Goal: Task Accomplishment & Management: Manage account settings

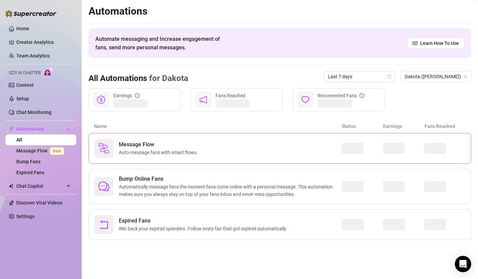
click at [213, 148] on div "Message Flow Auto-message fans with smart flows." at bounding box center [218, 148] width 248 height 19
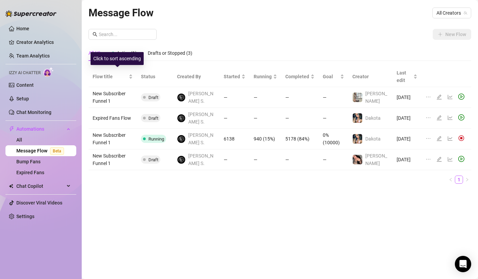
click at [126, 52] on div "Click to sort ascending" at bounding box center [117, 58] width 53 height 13
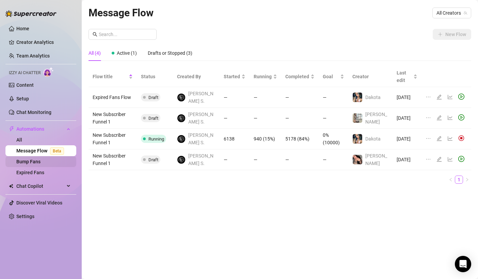
click at [37, 162] on link "Bump Fans" at bounding box center [28, 161] width 24 height 5
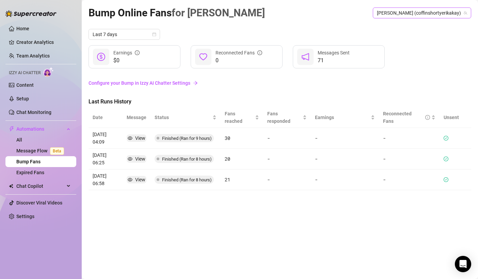
click at [412, 16] on span "[PERSON_NAME] (coffinshortyerikakay)" at bounding box center [422, 13] width 90 height 10
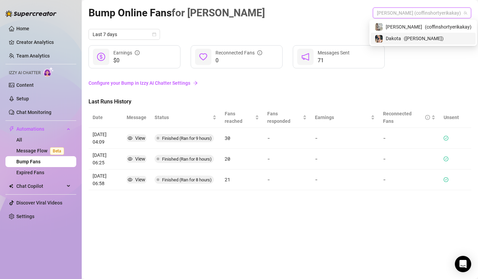
click at [401, 40] on span "Dakota" at bounding box center [393, 38] width 15 height 7
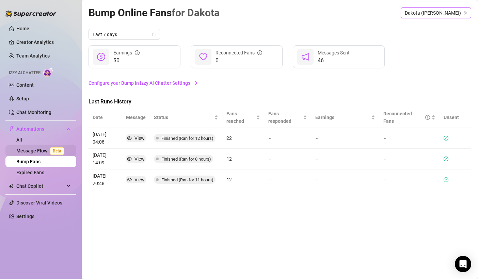
click at [42, 148] on link "Message Flow Beta" at bounding box center [41, 150] width 50 height 5
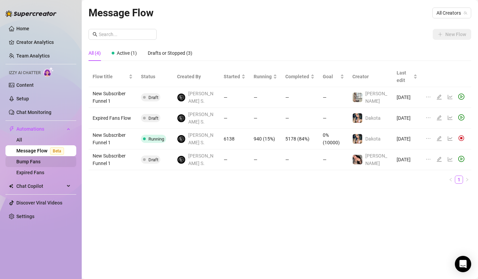
click at [41, 162] on link "Bump Fans" at bounding box center [28, 161] width 24 height 5
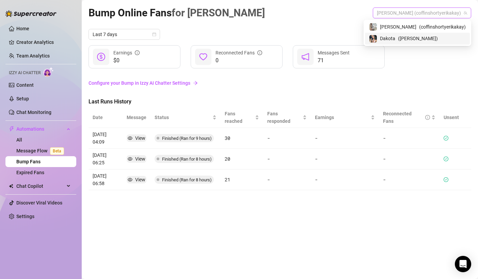
click at [408, 10] on span "[PERSON_NAME] (coffinshortyerikakay)" at bounding box center [422, 13] width 90 height 10
click at [409, 29] on span "[PERSON_NAME]" at bounding box center [398, 26] width 36 height 7
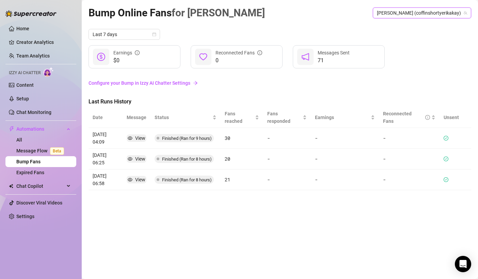
click at [424, 14] on span "[PERSON_NAME] (coffinshortyerikakay)" at bounding box center [422, 13] width 90 height 10
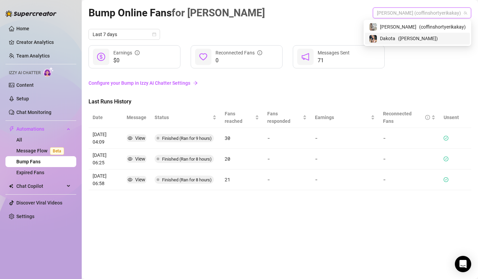
click at [395, 41] on span "Dakota" at bounding box center [387, 38] width 15 height 7
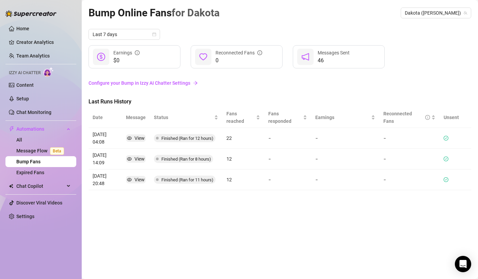
click at [414, 56] on div "$0 Earnings 0 Reconnected Fans 46 Messages Sent" at bounding box center [280, 56] width 383 height 23
click at [44, 42] on link "Creator Analytics" at bounding box center [43, 42] width 54 height 11
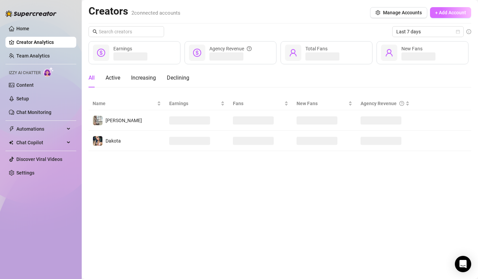
click at [446, 7] on button "+ Add Account" at bounding box center [450, 12] width 41 height 11
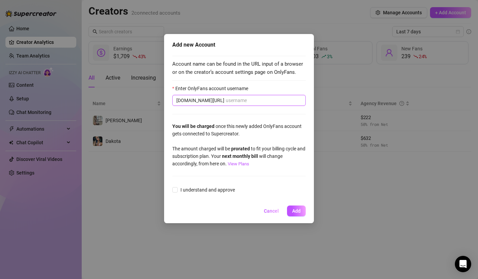
click at [233, 99] on input "Enter OnlyFans account username" at bounding box center [264, 100] width 76 height 7
click at [273, 215] on button "Cancel" at bounding box center [272, 211] width 26 height 11
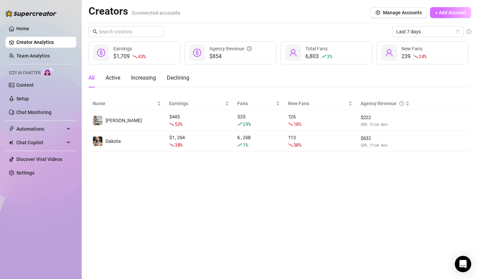
click at [457, 9] on button "+ Add Account" at bounding box center [450, 12] width 41 height 11
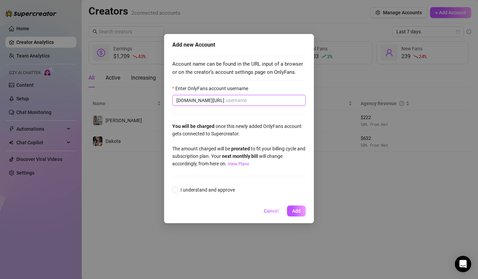
paste input "[PERSON_NAME]"
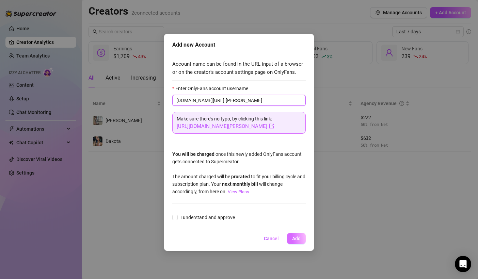
type input "[PERSON_NAME]"
click at [299, 241] on button "Add" at bounding box center [296, 238] width 19 height 11
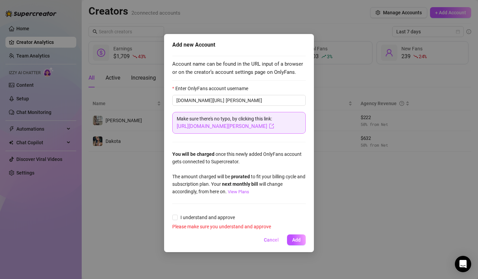
click at [215, 211] on form "Enter OnlyFans account username onlyfans.com/ bonnie-blaire Make sure there's n…" at bounding box center [239, 158] width 134 height 146
click at [213, 216] on span "I understand and approve" at bounding box center [208, 217] width 60 height 7
click at [177, 216] on input "I understand and approve" at bounding box center [174, 217] width 5 height 5
checkbox input "true"
click at [299, 236] on span "Add" at bounding box center [296, 238] width 9 height 5
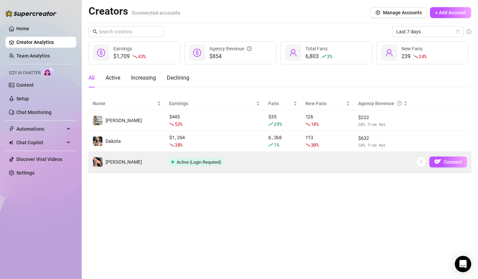
click at [209, 164] on span "Active (Login Required)" at bounding box center [199, 162] width 45 height 5
click at [448, 164] on span "Connect" at bounding box center [453, 161] width 18 height 5
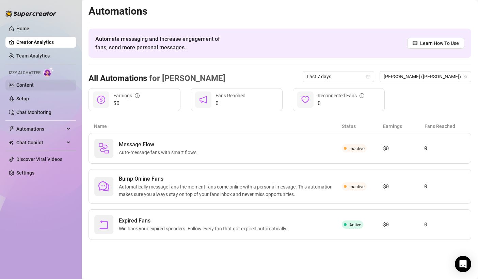
click at [34, 87] on link "Content" at bounding box center [24, 84] width 17 height 5
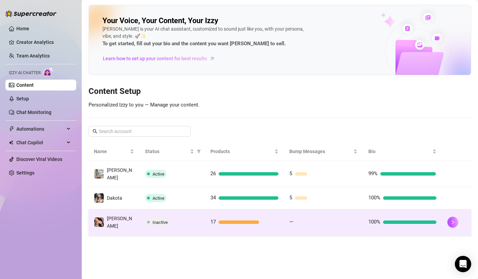
click at [191, 182] on div "Inactive" at bounding box center [172, 222] width 54 height 8
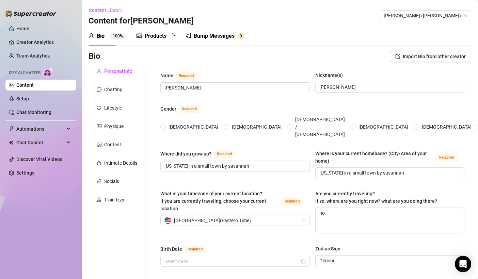
radio input "true"
type input "[DATE]"
click at [126, 86] on div "Chatting" at bounding box center [117, 89] width 57 height 13
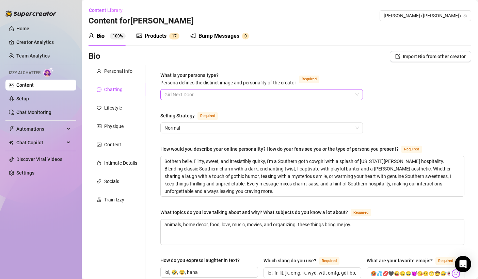
click at [222, 95] on span "Girl Next Door" at bounding box center [262, 95] width 194 height 10
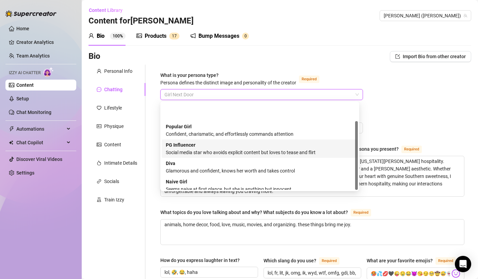
scroll to position [23, 0]
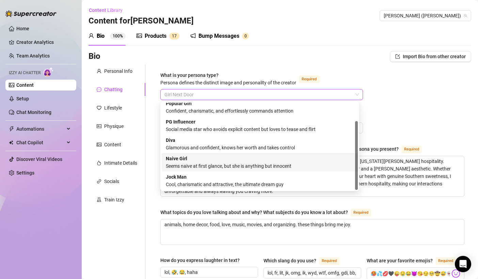
click at [242, 165] on div "Seems naive at first glance, but she is anything but innocent" at bounding box center [260, 165] width 188 height 7
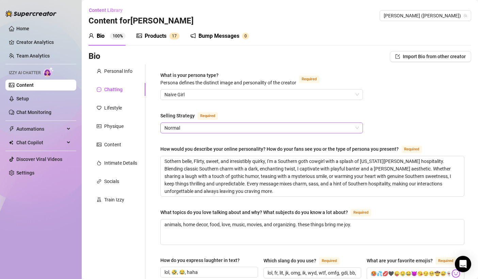
click at [215, 122] on div "Selling Strategy Required" at bounding box center [261, 117] width 203 height 11
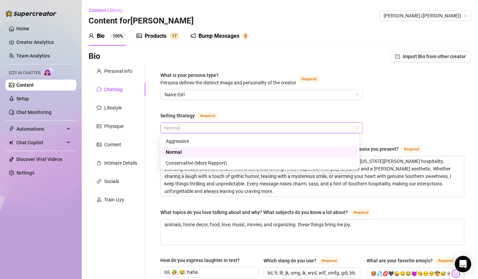
click at [209, 125] on span "Normal" at bounding box center [262, 128] width 194 height 10
click at [202, 149] on div "Normal" at bounding box center [260, 151] width 188 height 7
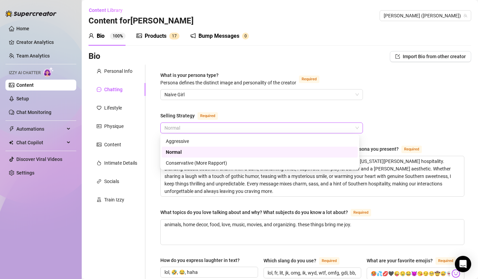
click at [191, 127] on span "Normal" at bounding box center [262, 128] width 194 height 10
click at [192, 165] on div "Conservative (More Rapport)" at bounding box center [260, 162] width 188 height 7
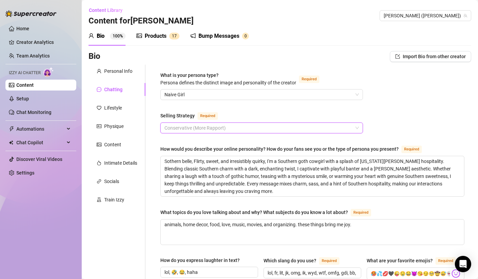
click at [194, 125] on span "Conservative (More Rapport)" at bounding box center [262, 128] width 194 height 10
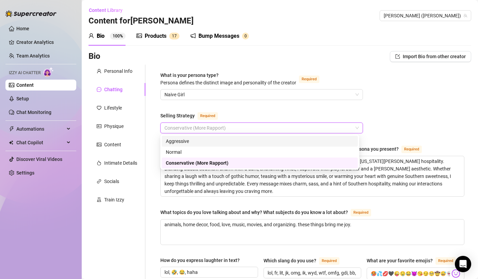
click at [186, 142] on div "Aggressive" at bounding box center [260, 141] width 188 height 7
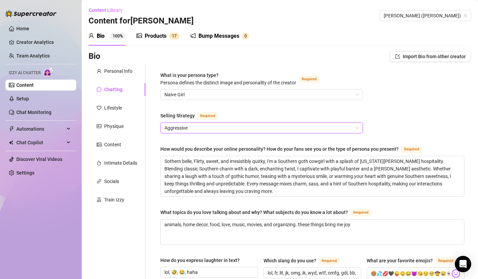
click at [209, 131] on span "Aggressive" at bounding box center [262, 128] width 194 height 10
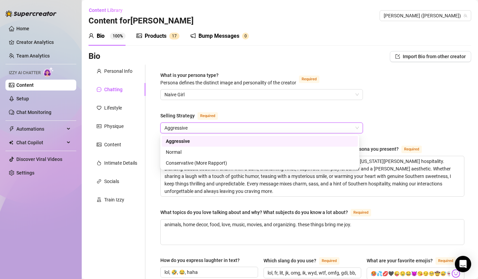
click at [209, 131] on span "Aggressive" at bounding box center [262, 128] width 194 height 10
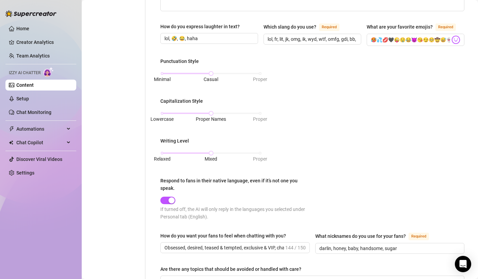
scroll to position [234, 0]
click at [164, 182] on span "button" at bounding box center [167, 200] width 15 height 7
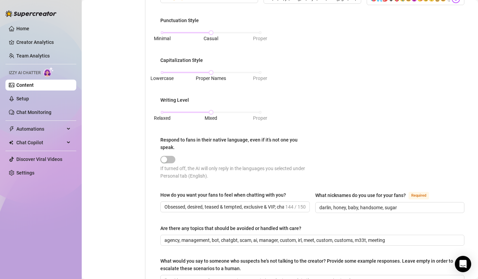
scroll to position [366, 0]
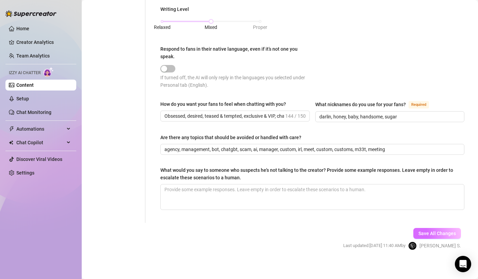
click at [243, 182] on span "Save All Changes" at bounding box center [437, 233] width 37 height 5
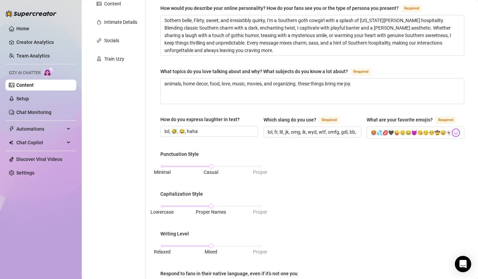
scroll to position [32, 0]
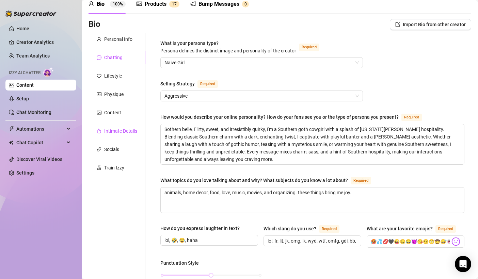
click at [123, 128] on div "Intimate Details" at bounding box center [120, 130] width 33 height 7
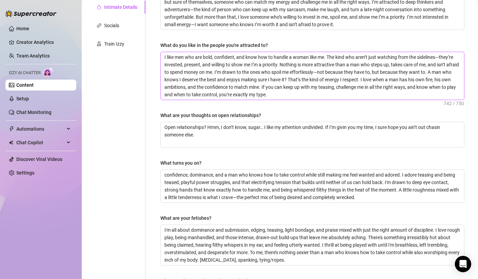
scroll to position [246, 0]
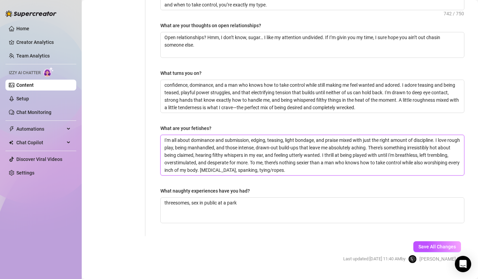
click at [243, 169] on textarea "I'm all about dominance and submission, edging, teasing, light bondage, and pra…" at bounding box center [312, 155] width 303 height 40
type textarea "I'm all about dominance and submission, edging, teasing, light bondage, and pra…"
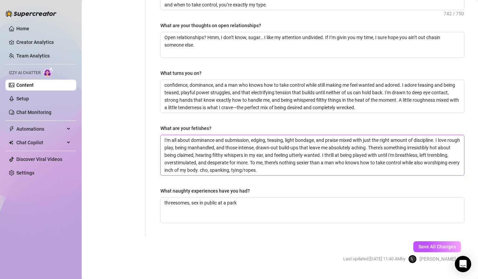
type textarea "I'm all about dominance and submission, edging, teasing, light bondage, and pra…"
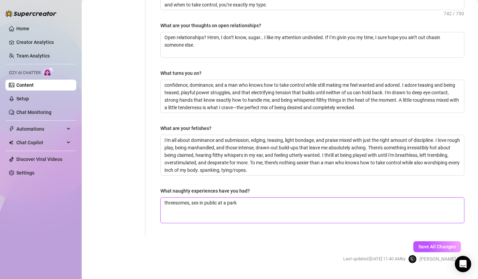
drag, startPoint x: 218, startPoint y: 202, endPoint x: 208, endPoint y: 202, distance: 9.5
click at [208, 182] on textarea "threesomes, sex in public at a park" at bounding box center [312, 210] width 303 height 25
type textarea "threesomes, sex in p at a park"
type textarea "threesomes, sex in at a park"
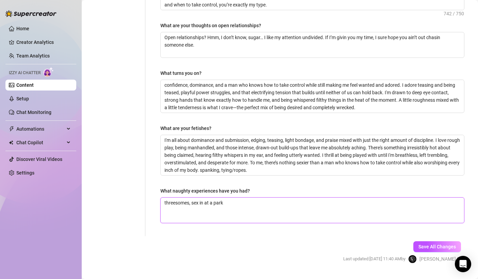
type textarea "threesomes, sex i at a park"
type textarea "threesomes, sex at a park"
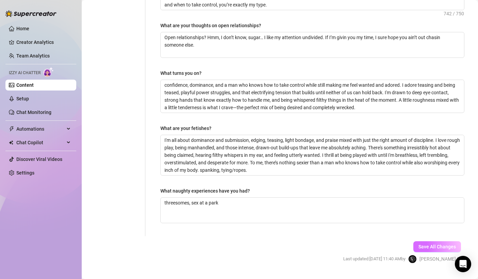
click at [243, 182] on span "Save All Changes" at bounding box center [437, 246] width 37 height 5
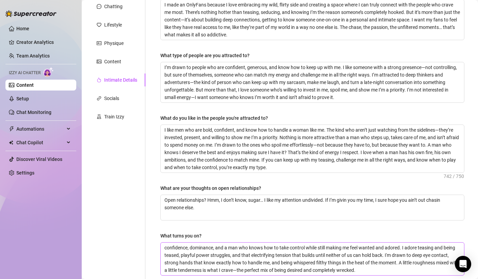
scroll to position [0, 0]
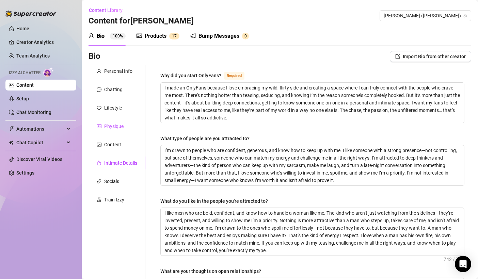
click at [114, 125] on div "Physique" at bounding box center [113, 126] width 19 height 7
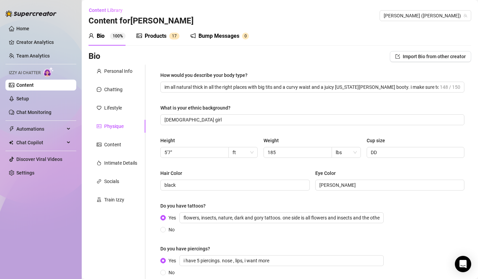
click at [111, 64] on div "Bio Import Bio from other creator" at bounding box center [280, 58] width 383 height 14
click at [115, 77] on div "Personal Info" at bounding box center [117, 71] width 57 height 13
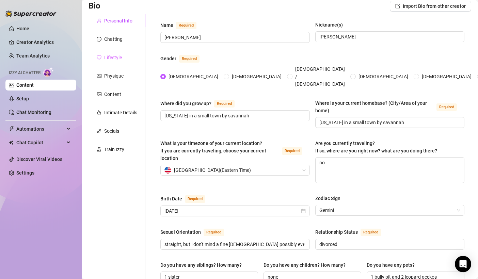
scroll to position [50, 0]
click at [116, 42] on div "Chatting" at bounding box center [113, 39] width 18 height 7
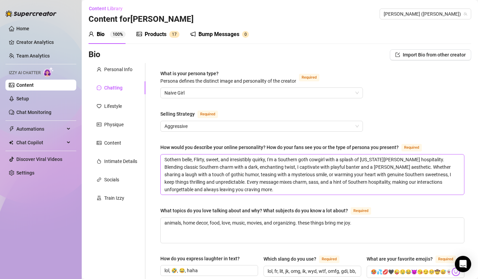
scroll to position [0, 0]
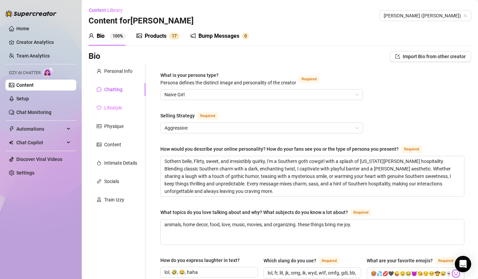
click at [135, 111] on div "Lifestyle" at bounding box center [117, 107] width 57 height 13
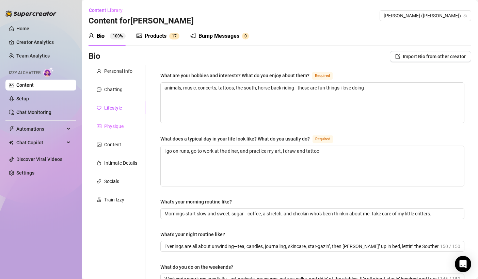
click at [114, 130] on div "Physique" at bounding box center [117, 126] width 57 height 13
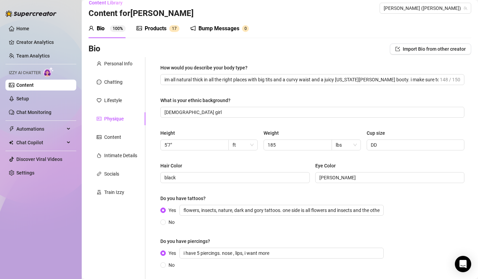
scroll to position [69, 0]
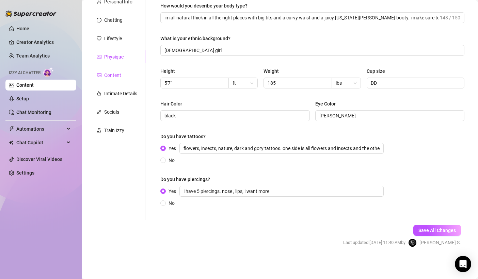
click at [116, 75] on div "Content" at bounding box center [112, 75] width 17 height 7
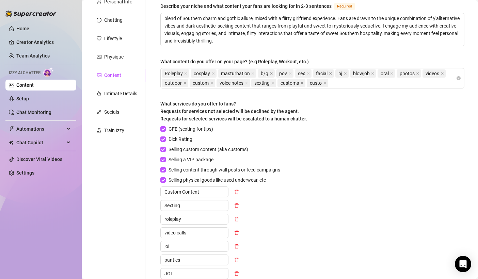
scroll to position [29, 0]
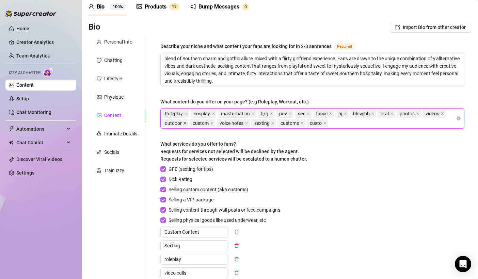
click at [184, 122] on icon "close" at bounding box center [185, 123] width 3 height 3
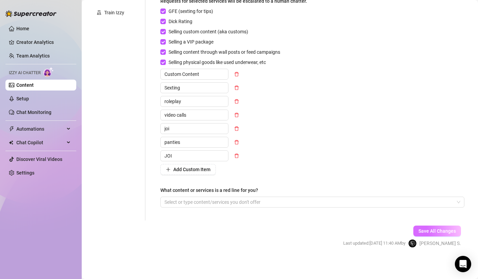
click at [243, 182] on span "Save All Changes" at bounding box center [437, 231] width 37 height 5
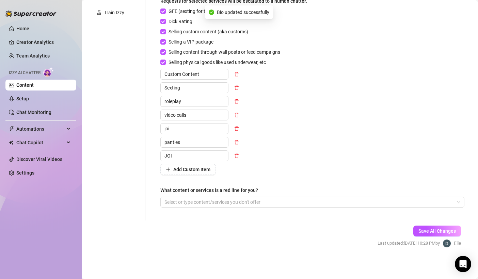
scroll to position [0, 0]
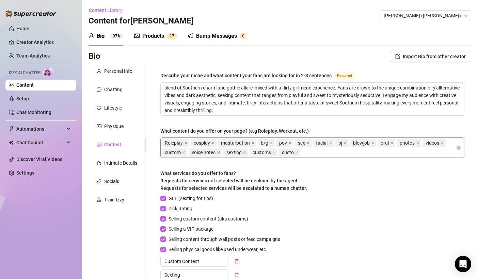
click at [143, 42] on div "Products 1 7" at bounding box center [155, 36] width 43 height 19
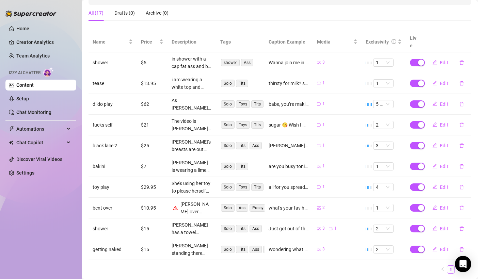
scroll to position [120, 0]
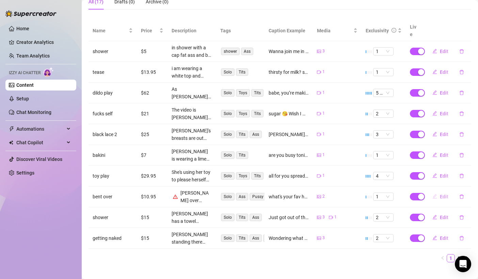
click at [243, 182] on span "Edit" at bounding box center [444, 196] width 9 height 5
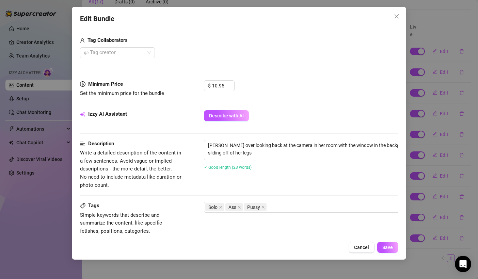
scroll to position [168, 0]
click at [243, 143] on textarea "[PERSON_NAME] over looking back at the camera in her room with the window in th…" at bounding box center [323, 149] width 238 height 18
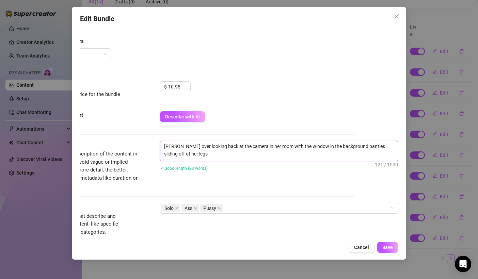
drag, startPoint x: 352, startPoint y: 147, endPoint x: 279, endPoint y: 143, distance: 73.3
click at [243, 143] on textarea "[PERSON_NAME] over looking back at the camera in her room with the window in th…" at bounding box center [279, 150] width 238 height 18
type textarea "[PERSON_NAME] over looking back at the camera in her room panties sliding off o…"
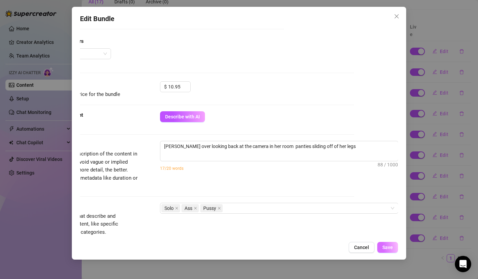
click at [243, 182] on span "Save" at bounding box center [387, 247] width 11 height 5
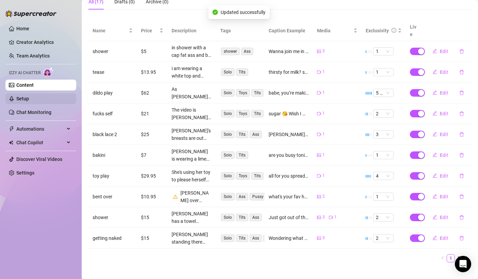
click at [29, 96] on link "Setup" at bounding box center [22, 98] width 13 height 5
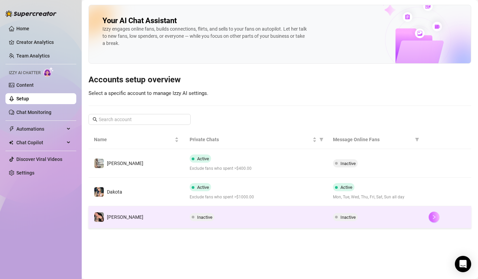
click at [243, 182] on icon "right" at bounding box center [434, 217] width 5 height 5
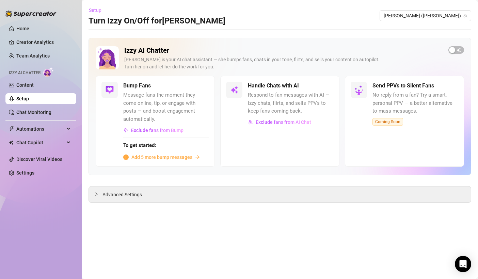
click at [99, 10] on span "Setup" at bounding box center [95, 9] width 13 height 5
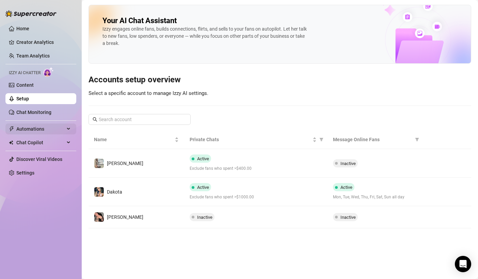
click at [33, 129] on span "Automations" at bounding box center [40, 129] width 48 height 11
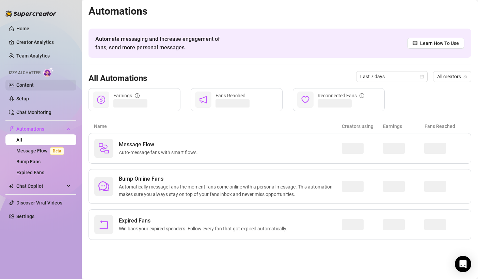
click at [28, 88] on link "Content" at bounding box center [24, 84] width 17 height 5
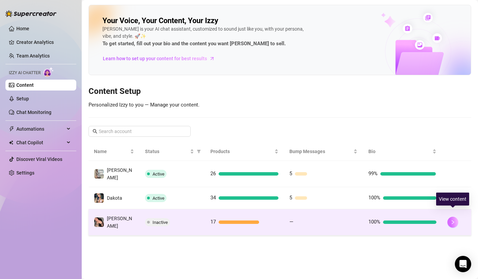
click at [243, 182] on icon "right" at bounding box center [453, 222] width 5 height 5
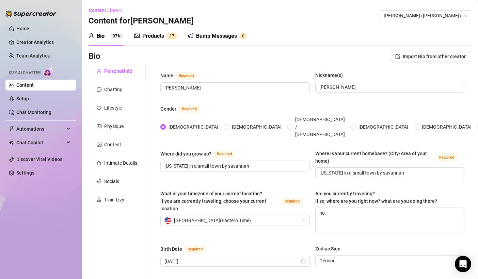
scroll to position [37, 0]
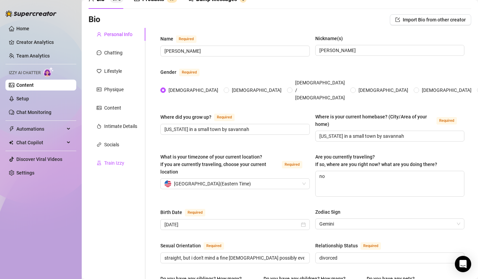
click at [109, 164] on div "Train Izzy" at bounding box center [114, 162] width 20 height 7
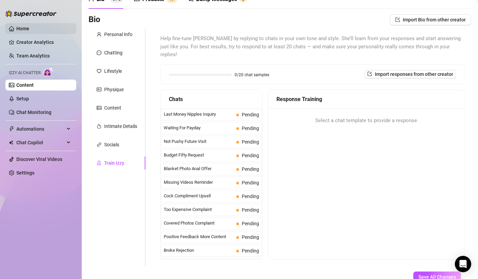
click at [22, 31] on link "Home" at bounding box center [22, 28] width 13 height 5
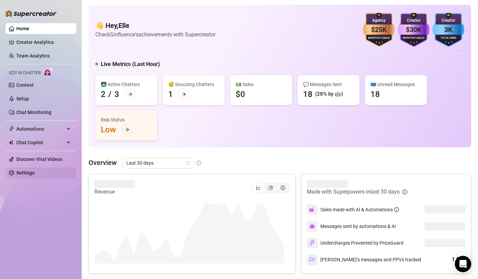
click at [26, 171] on link "Settings" at bounding box center [25, 172] width 18 height 5
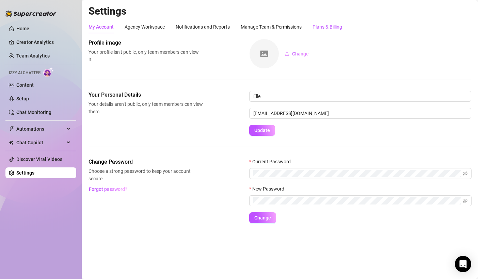
click at [243, 26] on div "Plans & Billing" at bounding box center [328, 26] width 30 height 7
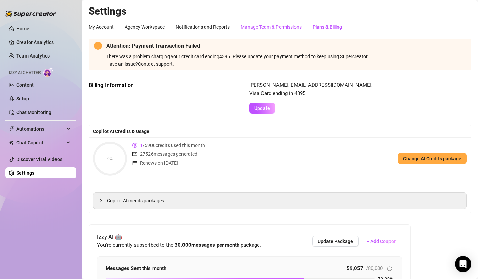
click at [243, 26] on div "Manage Team & Permissions" at bounding box center [271, 26] width 61 height 7
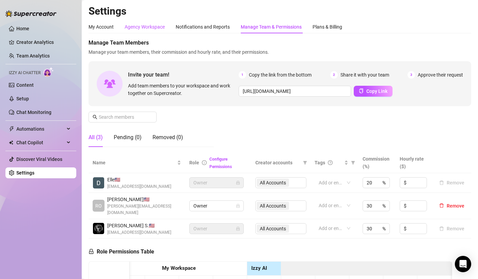
click at [128, 30] on div "Agency Workspace" at bounding box center [145, 26] width 40 height 7
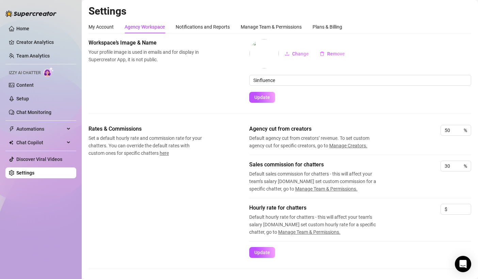
scroll to position [210, 0]
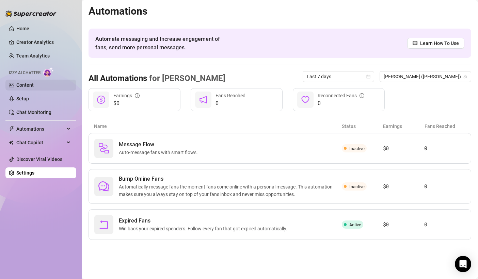
click at [34, 85] on link "Content" at bounding box center [24, 84] width 17 height 5
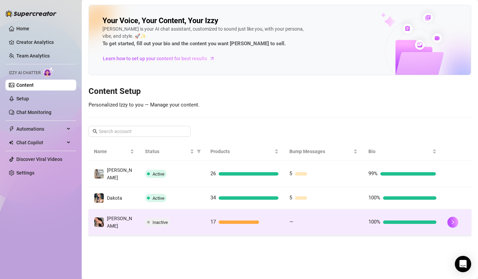
click at [179, 182] on div "Inactive" at bounding box center [172, 222] width 54 height 8
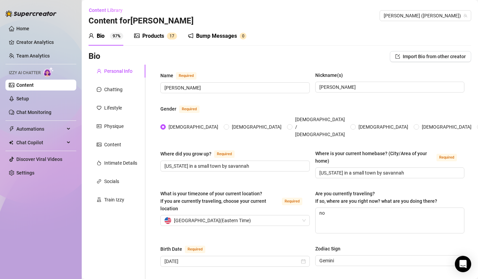
click at [161, 28] on div "Products 1 7" at bounding box center [155, 36] width 43 height 19
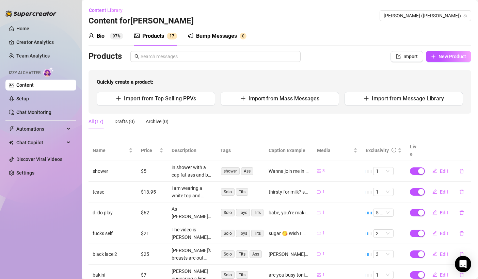
scroll to position [120, 0]
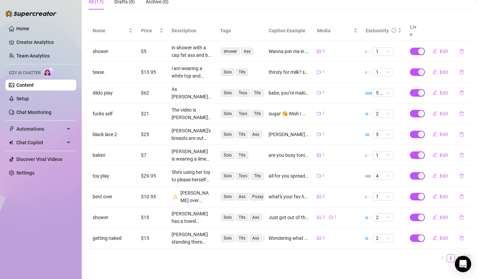
click at [243, 182] on icon "right" at bounding box center [467, 258] width 4 height 4
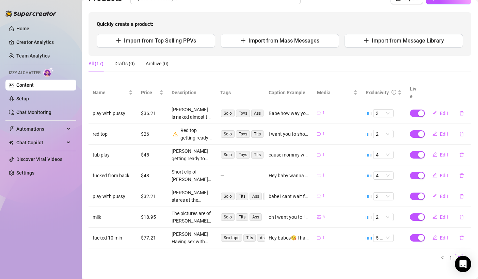
scroll to position [0, 0]
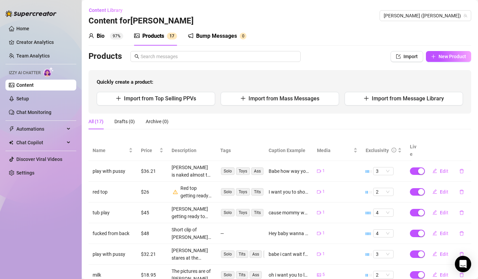
click at [108, 37] on div "Bio 97%" at bounding box center [106, 36] width 35 height 8
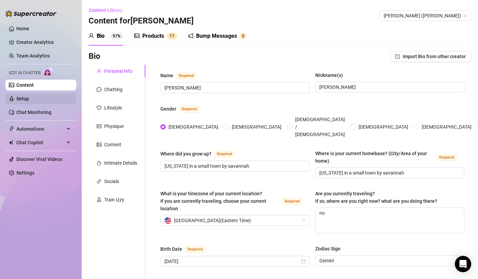
click at [29, 97] on link "Setup" at bounding box center [22, 98] width 13 height 5
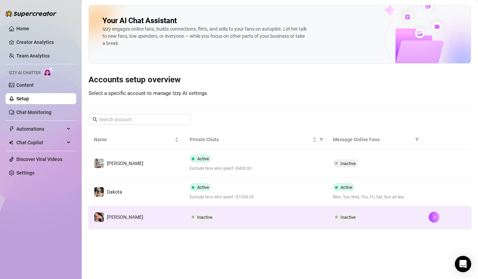
click at [203, 182] on td "Inactive" at bounding box center [255, 217] width 143 height 22
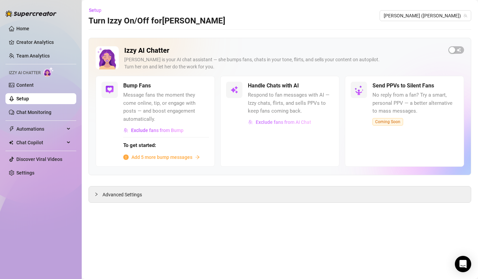
click at [243, 121] on span "Exclude fans from AI Chat" at bounding box center [284, 122] width 56 height 5
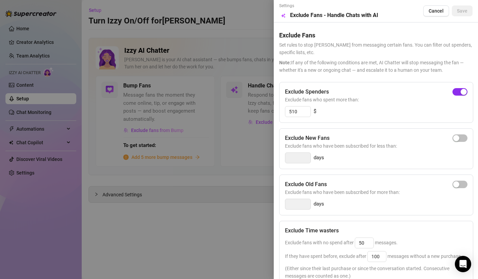
click at [243, 91] on div "button" at bounding box center [464, 92] width 6 height 6
click at [243, 20] on div "Settings Preview Exclude Fans - Handle Chats with AI Cancel Save Exclude Fans S…" at bounding box center [376, 139] width 204 height 279
click at [243, 10] on span "Save" at bounding box center [462, 10] width 11 height 5
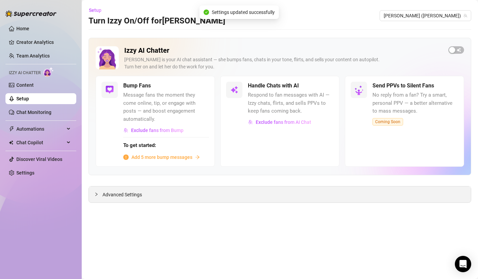
click at [192, 182] on div "Advanced Settings" at bounding box center [280, 195] width 382 height 16
click at [118, 182] on div "Advanced Settings" at bounding box center [280, 195] width 382 height 16
click at [100, 182] on div at bounding box center [98, 194] width 8 height 7
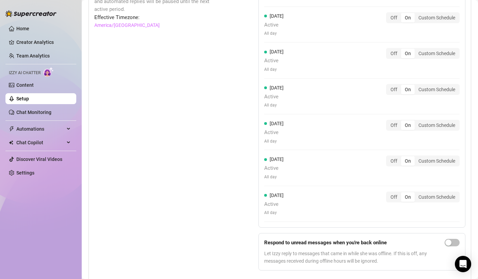
scroll to position [582, 0]
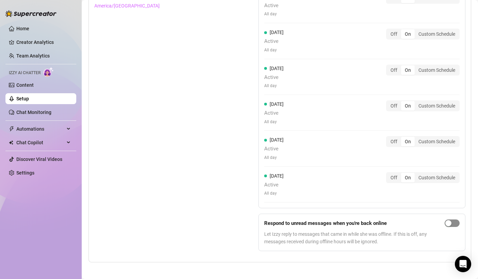
click at [243, 182] on div "button" at bounding box center [448, 223] width 6 height 6
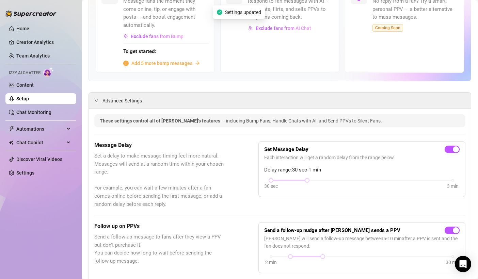
scroll to position [0, 0]
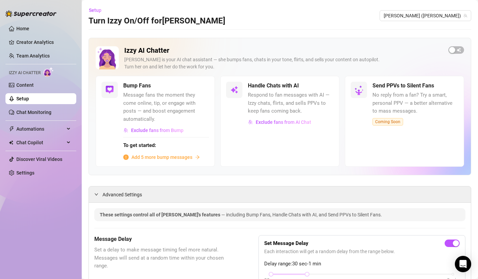
click at [156, 156] on span "Add 5 more bump messages" at bounding box center [161, 157] width 61 height 7
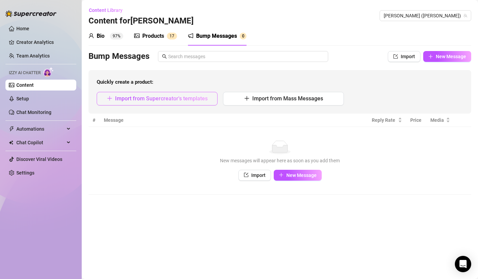
click at [186, 101] on span "Import from Supercreator's templates" at bounding box center [161, 98] width 93 height 6
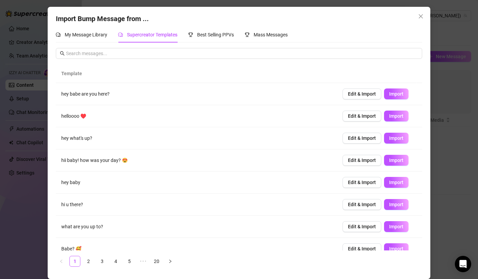
click at [243, 38] on div "My Message Library Supercreator Templates Best Selling PPVs Mass Messages" at bounding box center [239, 35] width 366 height 16
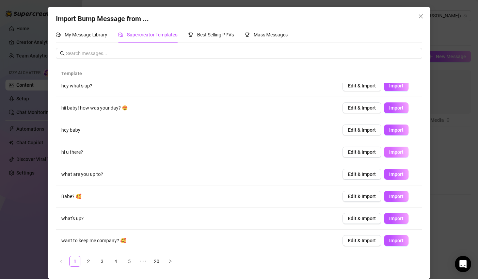
click at [243, 151] on button "Import" at bounding box center [396, 152] width 25 height 11
click at [243, 153] on button "Import" at bounding box center [396, 152] width 25 height 11
click at [171, 182] on icon "right" at bounding box center [170, 262] width 4 height 4
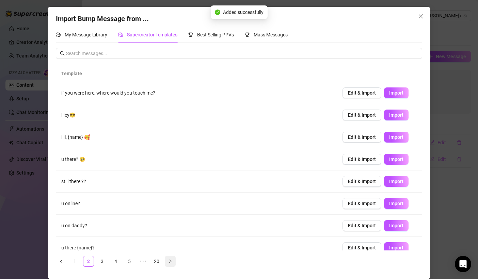
scroll to position [0, 0]
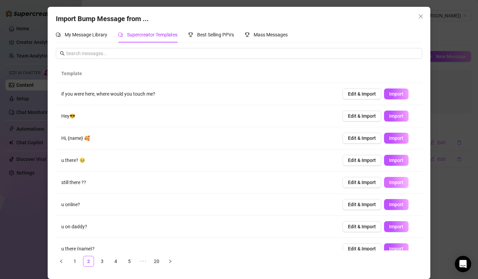
click at [243, 182] on span "Import" at bounding box center [396, 182] width 14 height 5
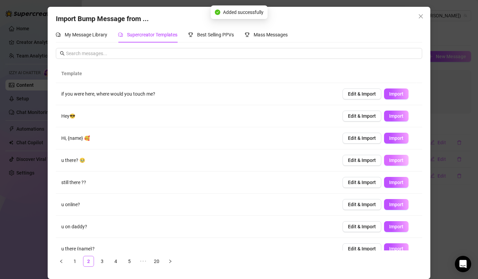
click at [243, 156] on button "Import" at bounding box center [396, 160] width 25 height 11
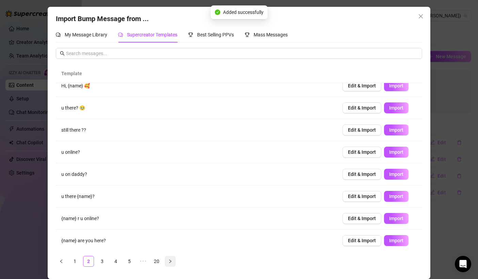
click at [170, 182] on icon "right" at bounding box center [170, 262] width 4 height 4
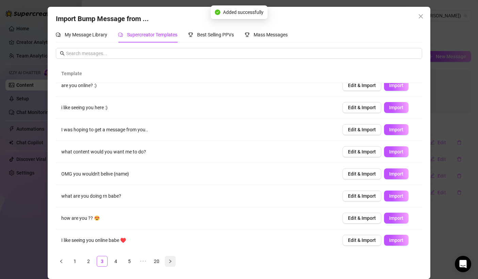
scroll to position [0, 0]
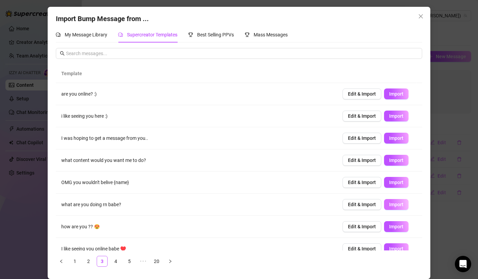
click at [243, 182] on button "Import" at bounding box center [396, 204] width 25 height 11
click at [176, 182] on ul "1 2 3 4 5 ••• 20" at bounding box center [239, 261] width 366 height 11
click at [170, 182] on icon "right" at bounding box center [170, 262] width 4 height 4
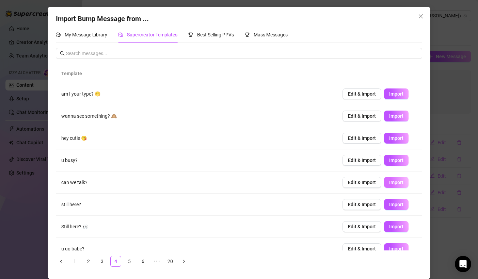
click at [243, 181] on button "Import" at bounding box center [396, 182] width 25 height 11
type textarea "can we talk?"
click at [243, 15] on icon "close" at bounding box center [420, 16] width 5 height 5
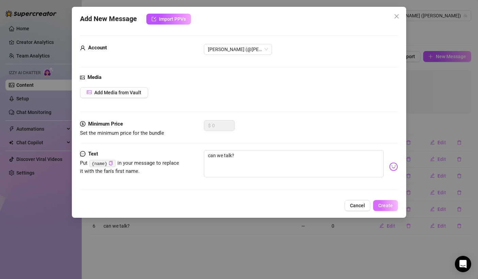
click at [243, 182] on button "Create" at bounding box center [385, 205] width 25 height 11
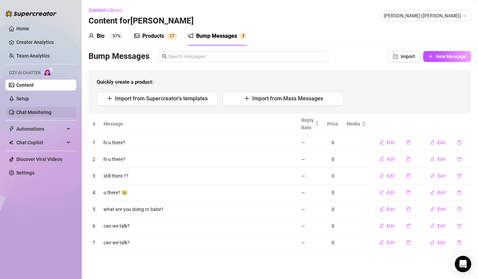
click at [51, 110] on link "Chat Monitoring" at bounding box center [33, 112] width 35 height 5
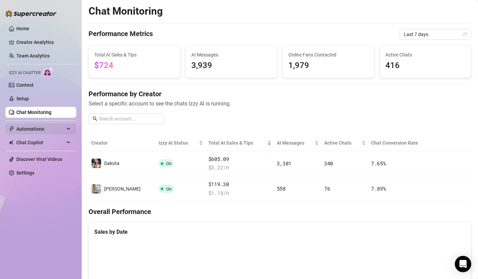
click at [53, 128] on span "Automations" at bounding box center [40, 129] width 48 height 11
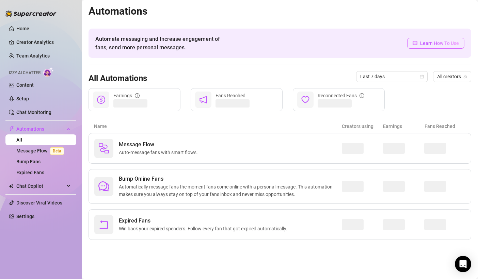
click at [243, 43] on span "Learn How To Use" at bounding box center [439, 43] width 39 height 7
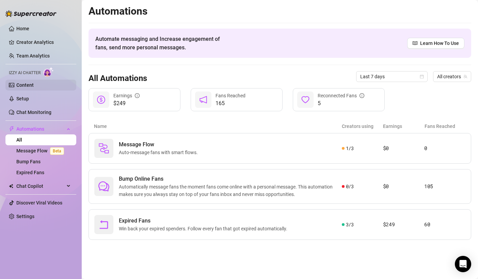
click at [34, 85] on link "Content" at bounding box center [24, 84] width 17 height 5
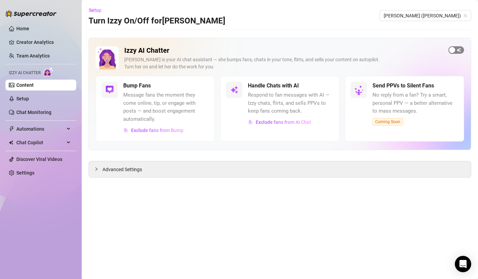
click at [243, 49] on div "button" at bounding box center [452, 50] width 6 height 6
click at [122, 166] on span "Advanced Settings" at bounding box center [123, 169] width 40 height 7
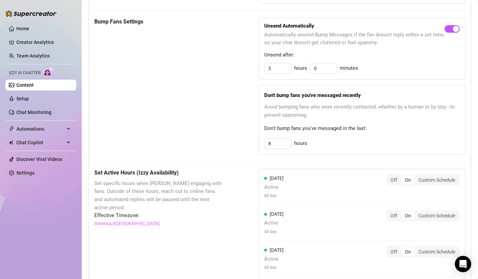
scroll to position [557, 0]
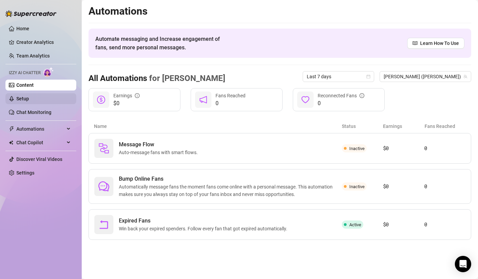
click at [29, 96] on link "Setup" at bounding box center [22, 98] width 13 height 5
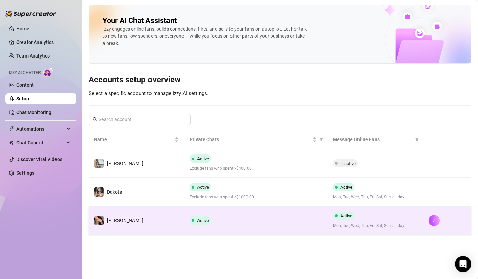
click at [152, 182] on td "[PERSON_NAME]" at bounding box center [137, 220] width 96 height 29
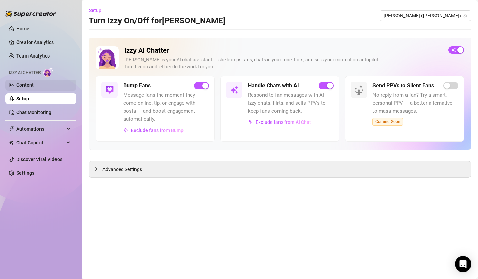
click at [34, 83] on link "Content" at bounding box center [24, 84] width 17 height 5
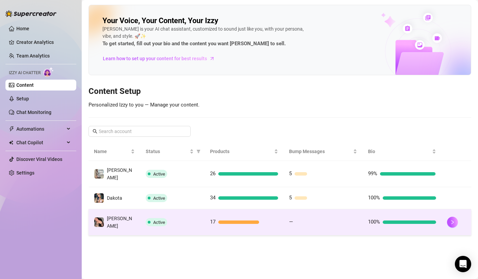
click at [136, 182] on td "[PERSON_NAME]" at bounding box center [115, 222] width 52 height 26
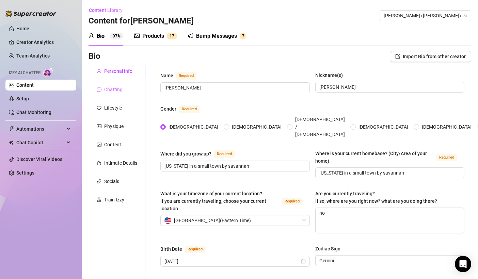
click at [124, 89] on div "Chatting" at bounding box center [117, 89] width 57 height 13
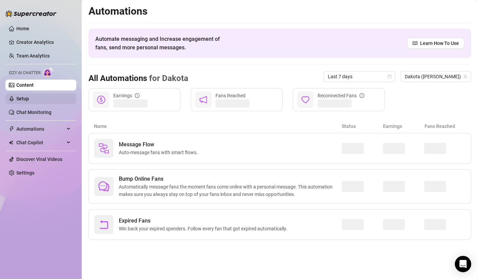
click at [29, 96] on link "Setup" at bounding box center [22, 98] width 13 height 5
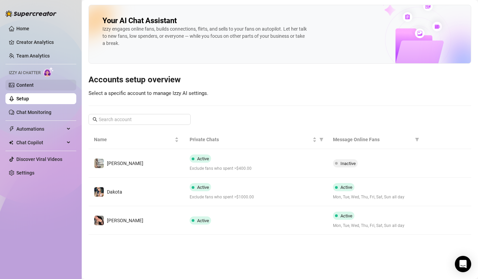
click at [34, 82] on link "Content" at bounding box center [24, 84] width 17 height 5
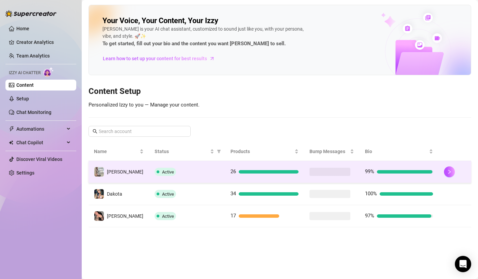
click at [143, 173] on td "[PERSON_NAME]" at bounding box center [119, 172] width 61 height 22
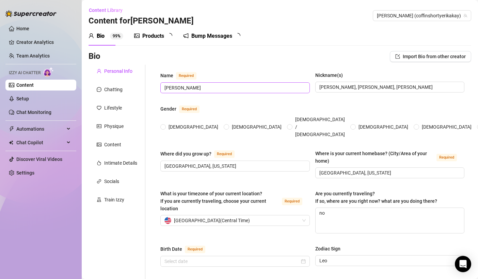
radio input "true"
type input "[DATE]"
click at [118, 92] on div "Chatting" at bounding box center [113, 89] width 18 height 7
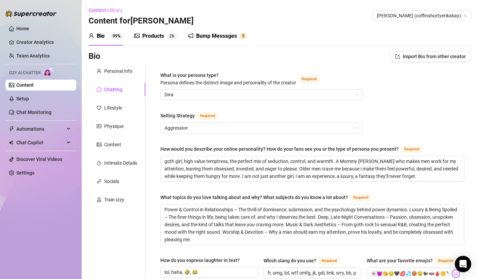
click at [243, 24] on div "Content Library Content for [PERSON_NAME] [PERSON_NAME] (coffinshortyerikakay)" at bounding box center [280, 16] width 383 height 22
click at [243, 16] on span "[PERSON_NAME] (coffinshortyerikakay)" at bounding box center [422, 16] width 90 height 10
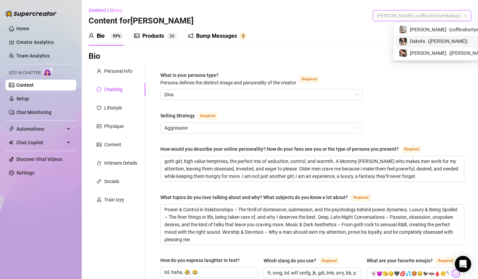
click at [243, 40] on span "Dakota" at bounding box center [417, 40] width 15 height 7
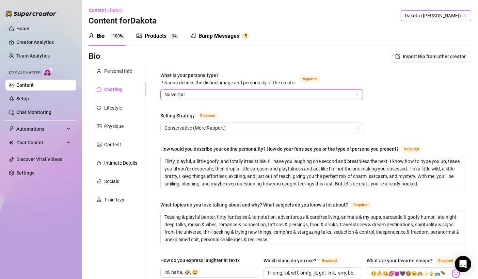
click at [243, 95] on span "Naive Girl" at bounding box center [262, 95] width 194 height 10
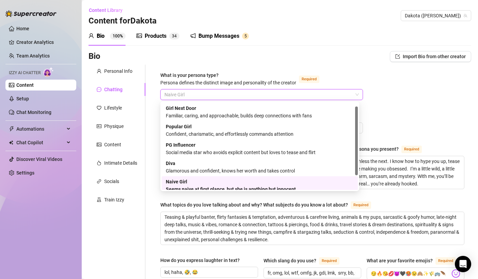
scroll to position [5, 0]
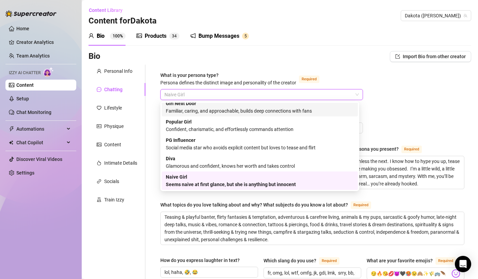
click at [243, 110] on div "Familiar, caring, and approachable, builds deep connections with fans" at bounding box center [260, 110] width 188 height 7
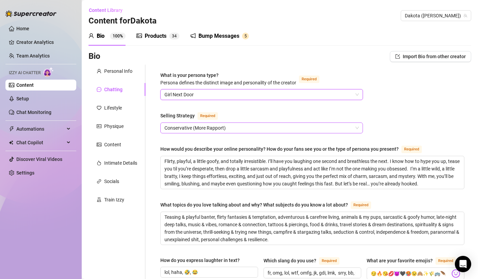
click at [220, 123] on span "Conservative (More Rapport)" at bounding box center [262, 128] width 194 height 10
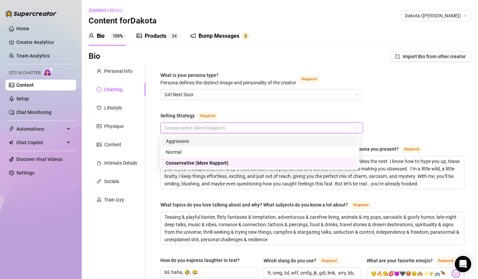
click at [202, 142] on div "Aggressive" at bounding box center [260, 141] width 188 height 7
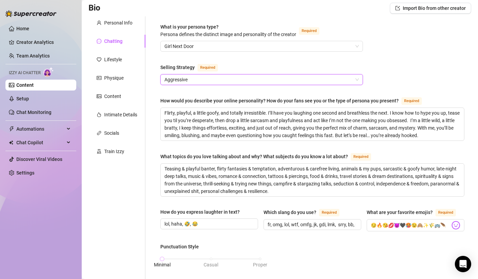
scroll to position [7, 0]
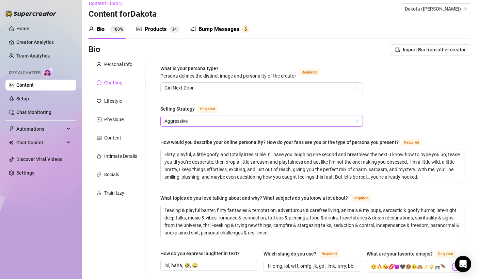
click at [235, 118] on span "Aggressive" at bounding box center [262, 121] width 194 height 10
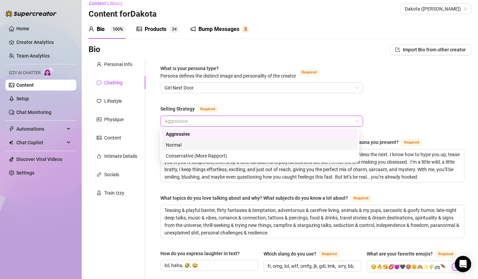
click at [217, 149] on div "Normal" at bounding box center [260, 145] width 196 height 11
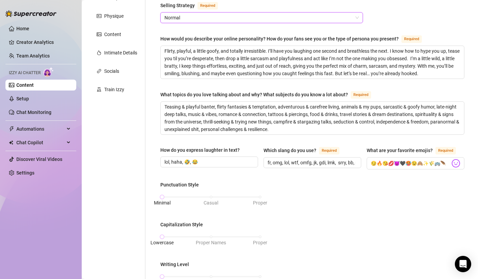
scroll to position [0, 0]
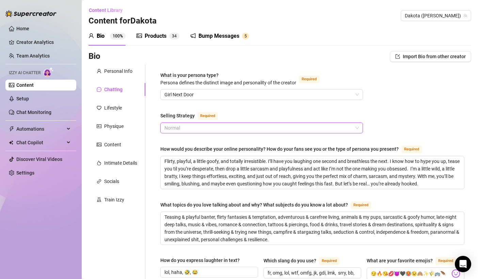
click at [222, 126] on span "Normal" at bounding box center [262, 128] width 194 height 10
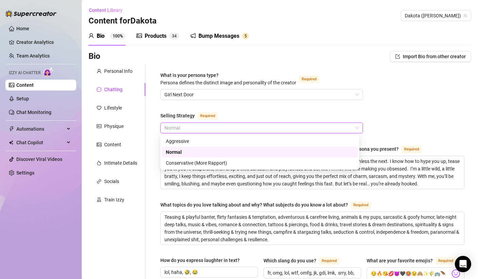
click at [223, 126] on span "Normal" at bounding box center [262, 128] width 194 height 10
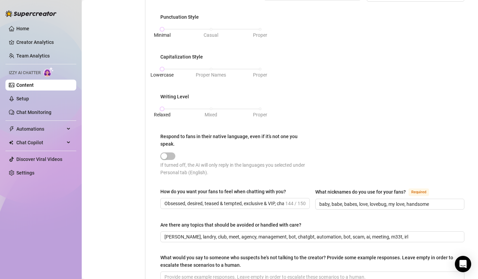
scroll to position [366, 0]
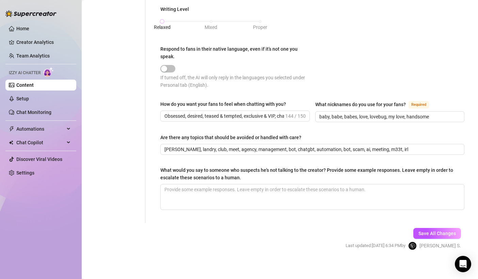
click at [243, 182] on div "Save All Changes Last updated: [DATE] 6:34 PM by [PERSON_NAME] S." at bounding box center [403, 239] width 136 height 32
click at [243, 182] on button "Save All Changes" at bounding box center [437, 233] width 48 height 11
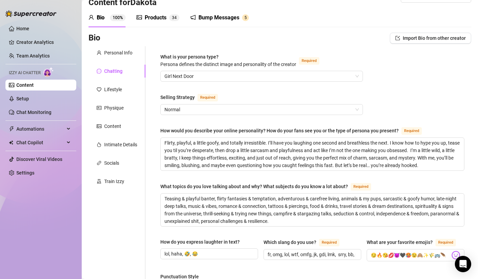
scroll to position [19, 0]
click at [105, 93] on div "Lifestyle" at bounding box center [117, 89] width 57 height 13
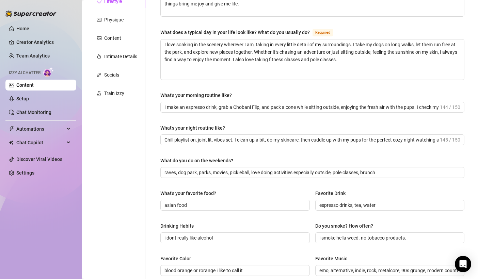
scroll to position [0, 0]
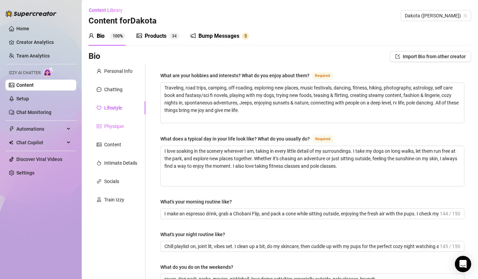
click at [127, 128] on div "Physique" at bounding box center [117, 126] width 57 height 13
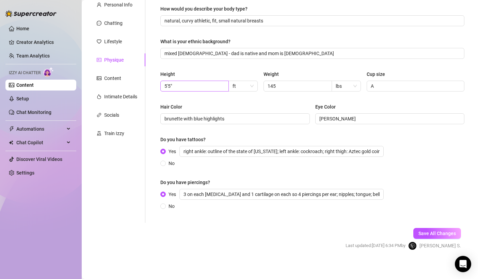
scroll to position [67, 0]
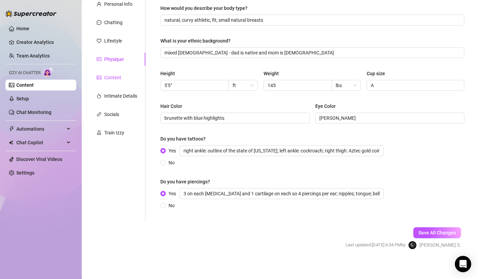
click at [119, 74] on div "Content" at bounding box center [112, 77] width 17 height 7
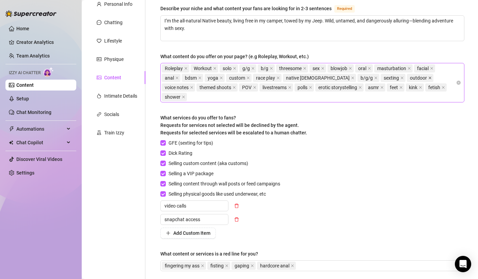
click at [243, 76] on icon "close" at bounding box center [429, 77] width 3 height 3
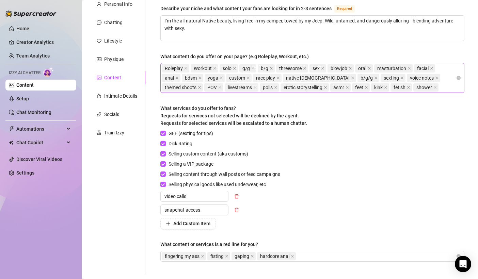
scroll to position [121, 0]
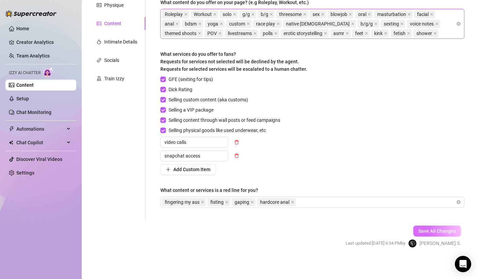
click at [243, 182] on span "Save All Changes" at bounding box center [437, 231] width 37 height 5
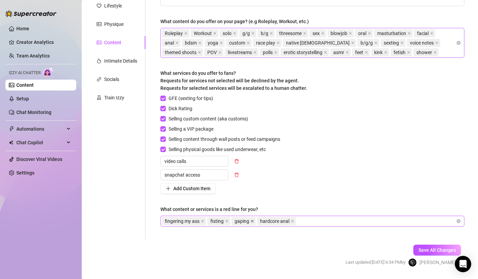
click at [243, 182] on icon "close" at bounding box center [252, 221] width 3 height 3
click at [228, 182] on icon "close" at bounding box center [226, 221] width 3 height 3
click at [243, 182] on span "Save All Changes" at bounding box center [437, 250] width 37 height 5
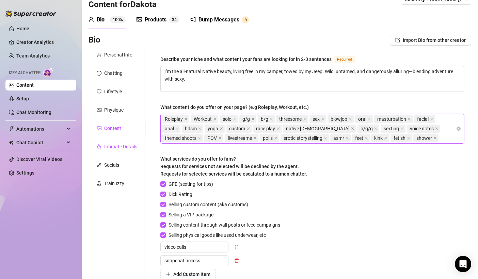
click at [121, 146] on div "Intimate Details" at bounding box center [120, 146] width 33 height 7
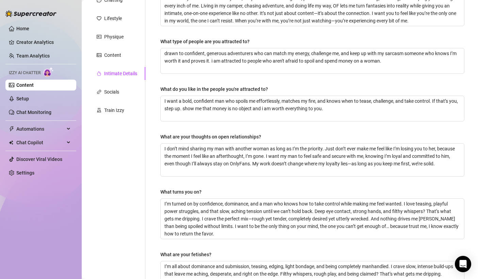
scroll to position [0, 0]
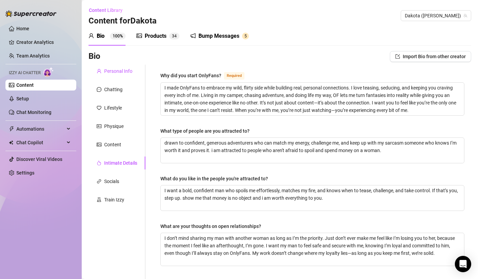
click at [124, 72] on div "Personal Info" at bounding box center [118, 70] width 28 height 7
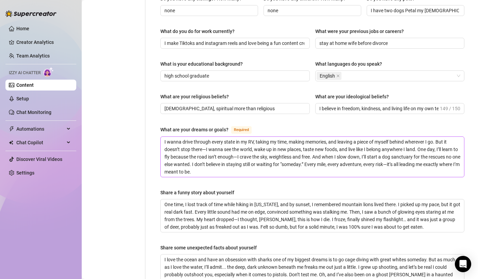
scroll to position [431, 0]
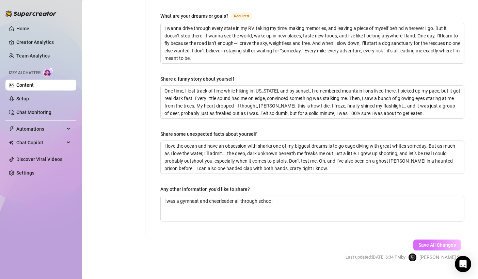
click at [243, 182] on button "Save All Changes" at bounding box center [437, 245] width 48 height 11
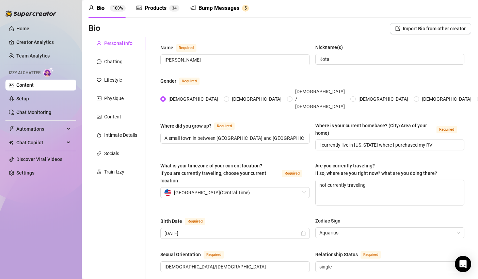
scroll to position [0, 0]
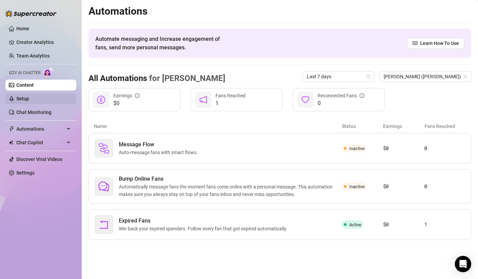
click at [29, 96] on link "Setup" at bounding box center [22, 98] width 13 height 5
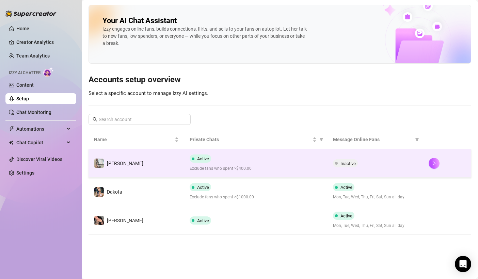
click at [243, 166] on div "Inactive" at bounding box center [375, 163] width 85 height 8
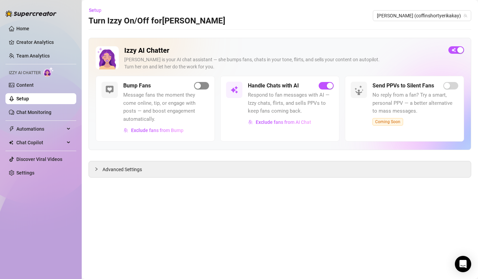
click at [198, 85] on div "button" at bounding box center [198, 86] width 6 height 6
click at [34, 83] on link "Content" at bounding box center [24, 84] width 17 height 5
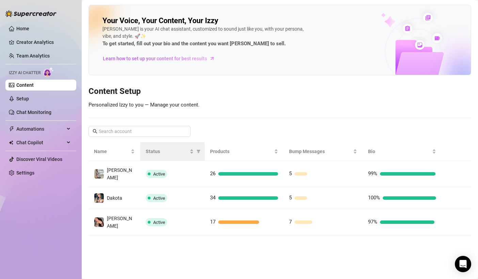
click at [166, 159] on th "Status" at bounding box center [172, 151] width 64 height 19
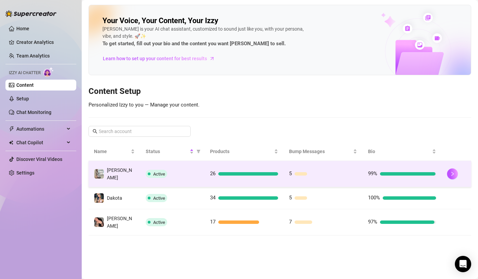
click at [128, 174] on td "[PERSON_NAME]" at bounding box center [115, 174] width 52 height 26
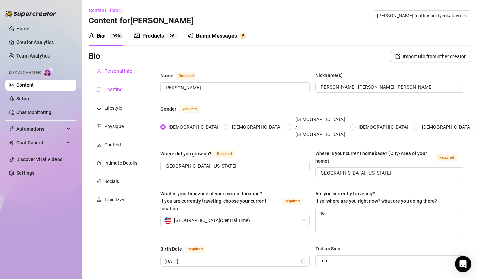
click at [111, 89] on div "Chatting" at bounding box center [113, 89] width 18 height 7
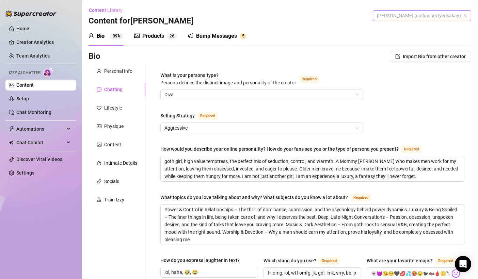
click at [243, 16] on span "[PERSON_NAME] (coffinshortyerikakay)" at bounding box center [422, 16] width 90 height 10
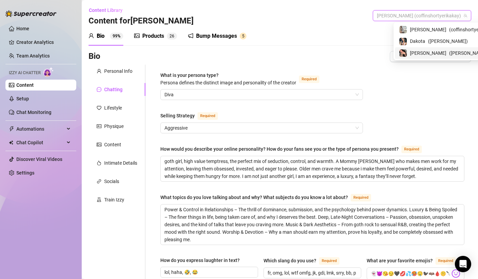
click at [243, 51] on span "[PERSON_NAME]" at bounding box center [428, 52] width 36 height 7
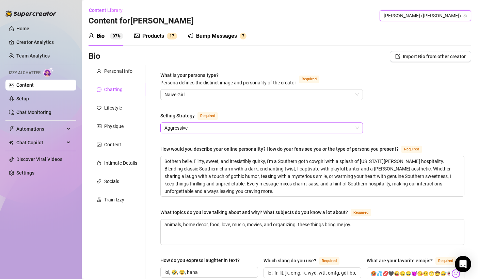
click at [243, 123] on span "Aggressive" at bounding box center [262, 128] width 194 height 10
click at [243, 130] on span "Aggressive" at bounding box center [262, 128] width 194 height 10
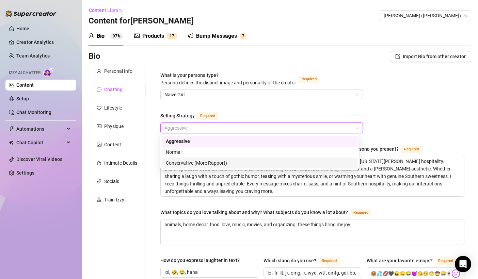
click at [232, 160] on div "Conservative (More Rapport)" at bounding box center [260, 162] width 188 height 7
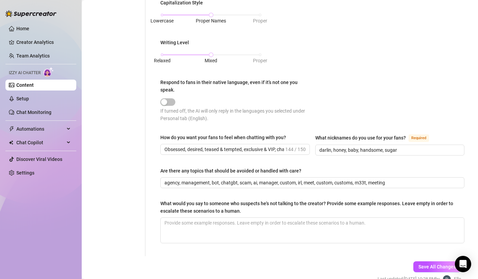
scroll to position [366, 0]
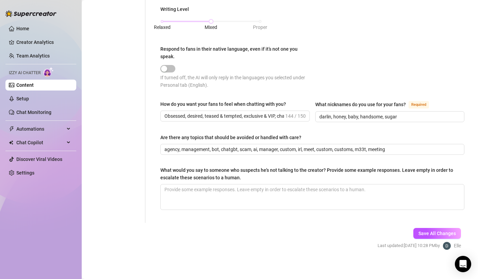
click at [243, 182] on div "Save All Changes Last updated: [DATE] 10:28 PM by [PERSON_NAME]" at bounding box center [419, 239] width 104 height 32
click at [243, 182] on button "Save All Changes" at bounding box center [437, 233] width 48 height 11
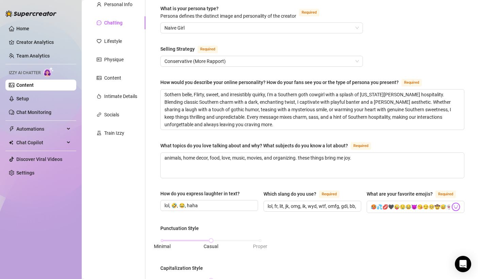
scroll to position [68, 0]
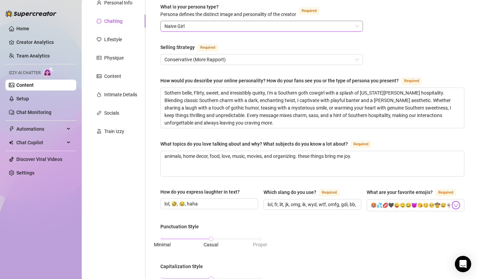
click at [207, 30] on span "Naive Girl" at bounding box center [262, 26] width 194 height 10
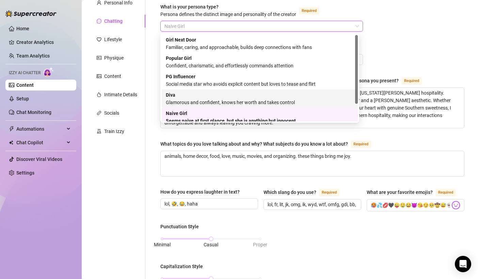
scroll to position [23, 0]
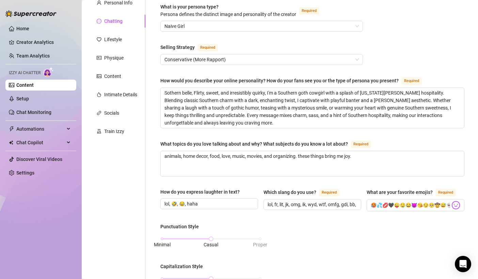
click at [243, 33] on div "What is your persona type? Persona defines the distinct image and personality o…" at bounding box center [312, 258] width 304 height 511
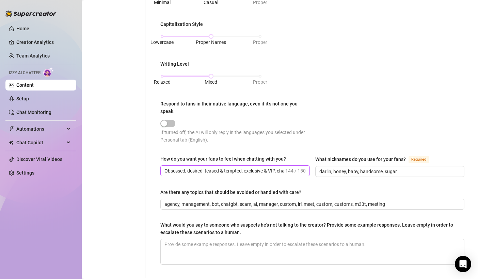
scroll to position [366, 0]
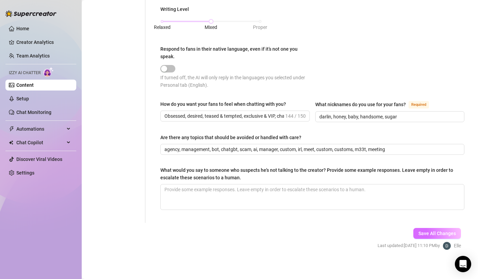
click at [243, 182] on span "Save All Changes" at bounding box center [437, 233] width 37 height 5
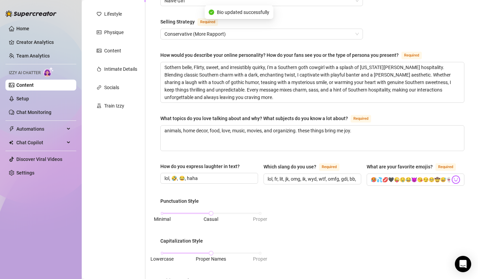
scroll to position [0, 0]
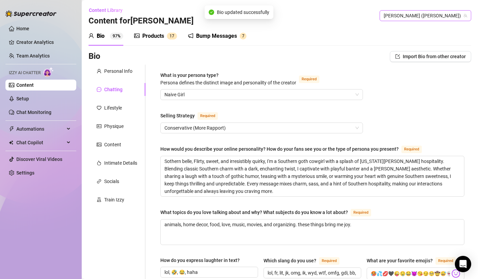
click at [243, 19] on span "[PERSON_NAME] ([PERSON_NAME])" at bounding box center [425, 16] width 83 height 10
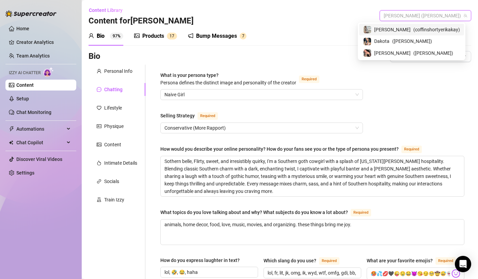
click at [243, 28] on div "[PERSON_NAME] ( coffinshortyerikakay )" at bounding box center [411, 30] width 97 height 8
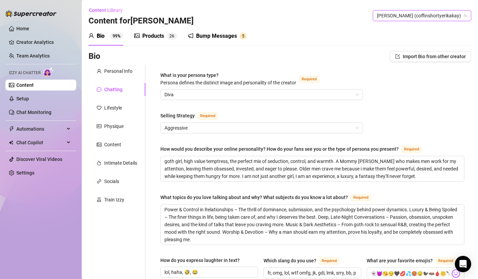
click at [243, 19] on span "[PERSON_NAME] (coffinshortyerikakay)" at bounding box center [422, 16] width 90 height 10
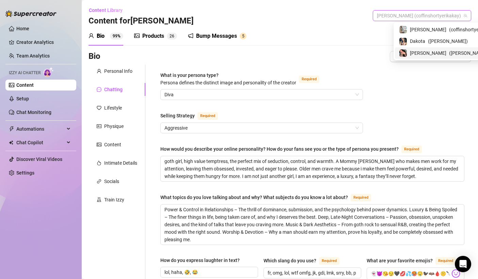
click at [243, 49] on div "[PERSON_NAME] ( [PERSON_NAME] )" at bounding box center [447, 53] width 97 height 8
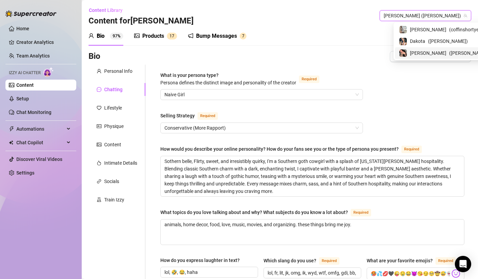
click at [243, 11] on span "[PERSON_NAME] ([PERSON_NAME])" at bounding box center [425, 16] width 83 height 10
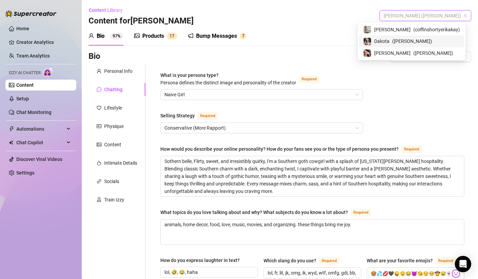
click at [243, 45] on div "Dakota ( [PERSON_NAME] )" at bounding box center [411, 41] width 97 height 8
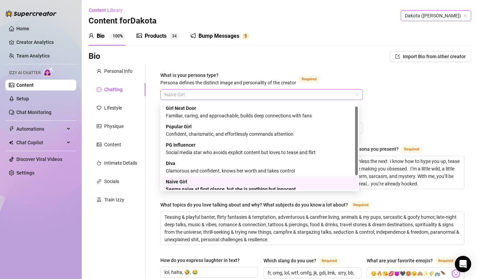
click at [216, 95] on span "Naive Girl" at bounding box center [262, 95] width 194 height 10
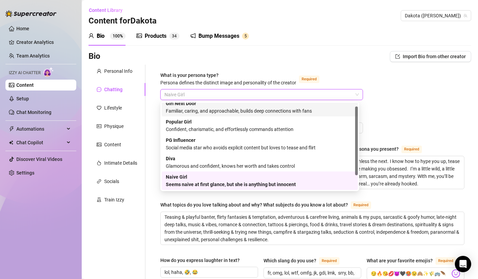
click at [204, 109] on div "Familiar, caring, and approachable, builds deep connections with fans" at bounding box center [260, 110] width 188 height 7
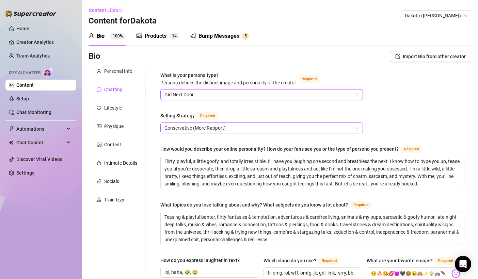
click at [219, 132] on span "Conservative (More Rapport)" at bounding box center [262, 128] width 194 height 10
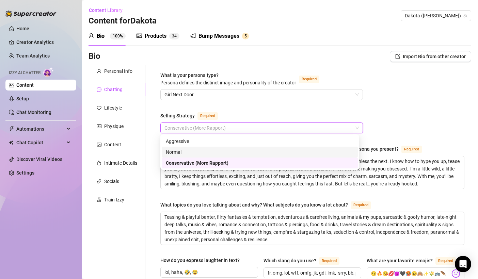
click at [214, 150] on div "Normal" at bounding box center [260, 151] width 188 height 7
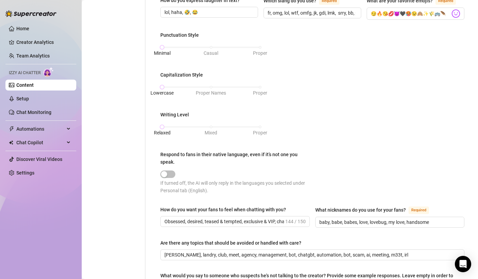
scroll to position [366, 0]
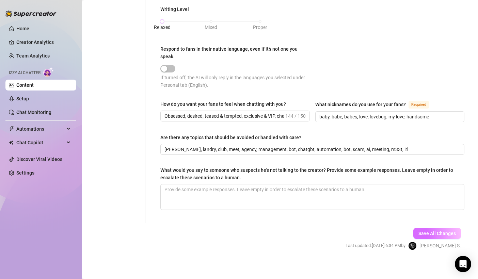
click at [243, 182] on span "Save All Changes" at bounding box center [437, 233] width 37 height 5
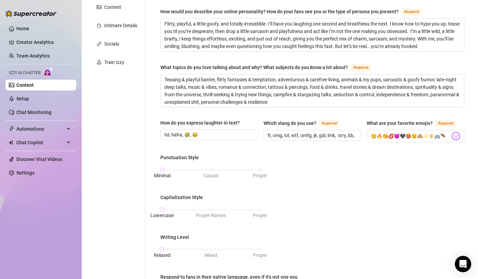
scroll to position [83, 0]
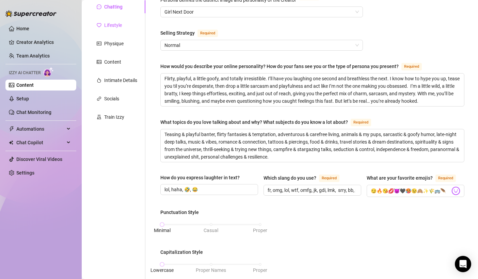
click at [117, 23] on div "Lifestyle" at bounding box center [113, 24] width 18 height 7
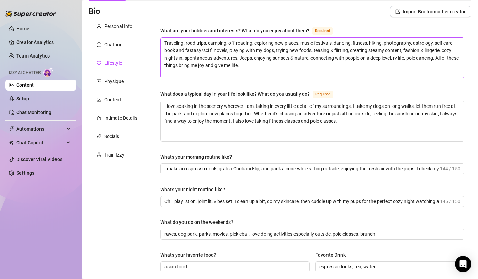
scroll to position [0, 0]
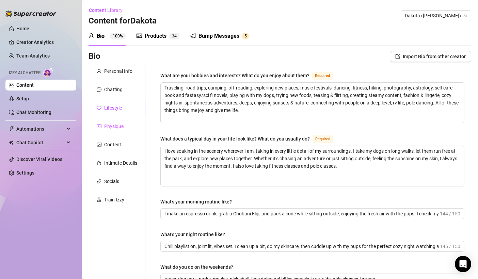
click at [131, 129] on div "Physique" at bounding box center [117, 126] width 57 height 13
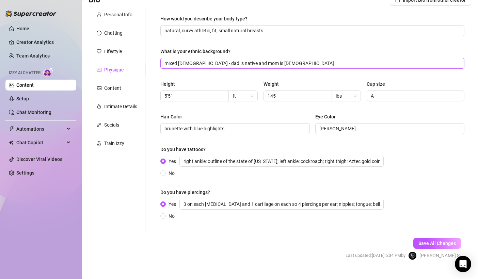
scroll to position [69, 0]
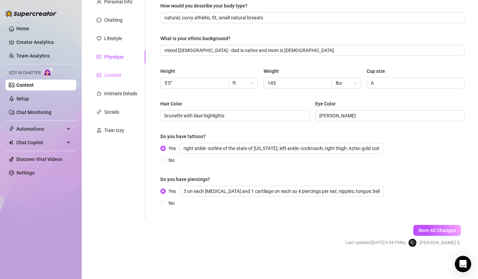
click at [137, 77] on div "Content" at bounding box center [117, 75] width 57 height 13
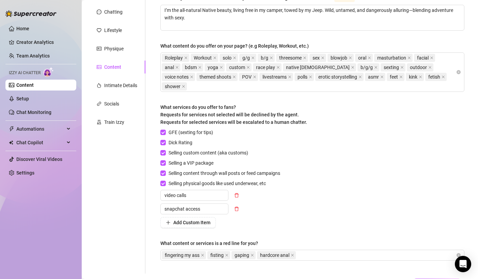
scroll to position [78, 0]
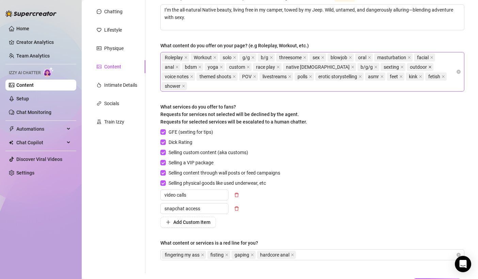
click at [243, 65] on icon "close" at bounding box center [429, 66] width 3 height 3
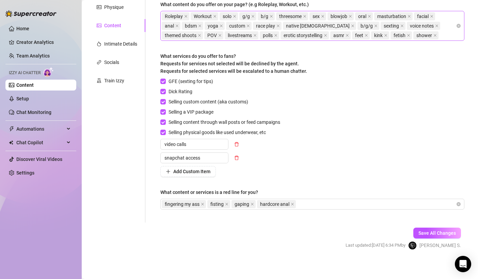
scroll to position [121, 0]
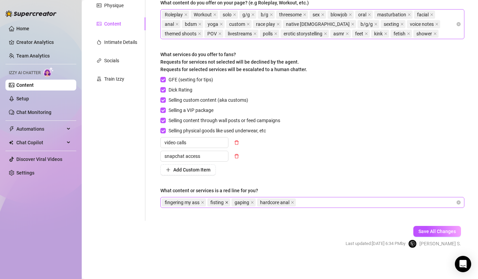
click at [227, 182] on icon "close" at bounding box center [226, 202] width 3 height 3
click at [227, 182] on icon "close" at bounding box center [228, 202] width 3 height 3
click at [243, 182] on span "Save All Changes" at bounding box center [437, 231] width 37 height 5
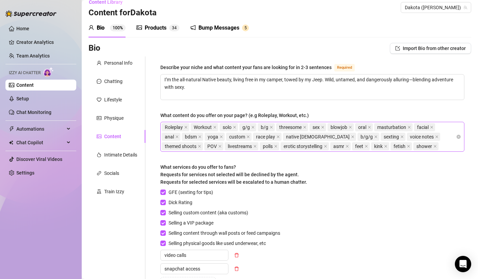
scroll to position [6, 0]
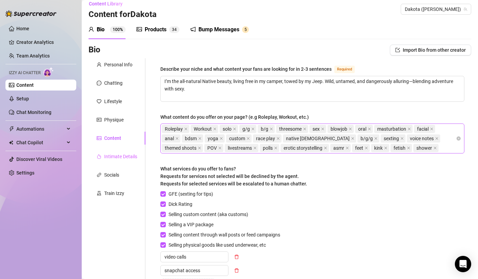
click at [134, 161] on div "Intimate Details" at bounding box center [117, 156] width 57 height 13
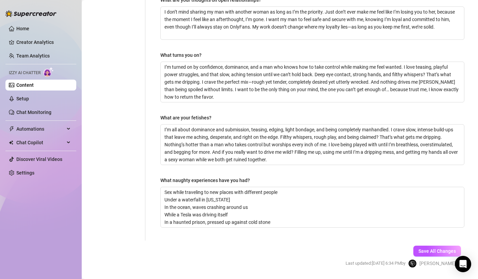
scroll to position [228, 0]
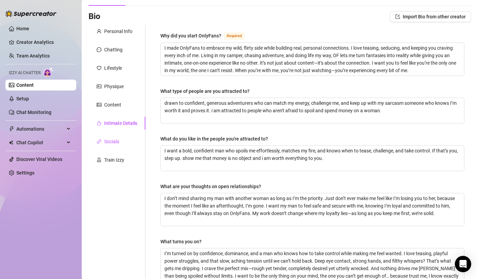
click at [118, 138] on div "Socials" at bounding box center [111, 141] width 15 height 7
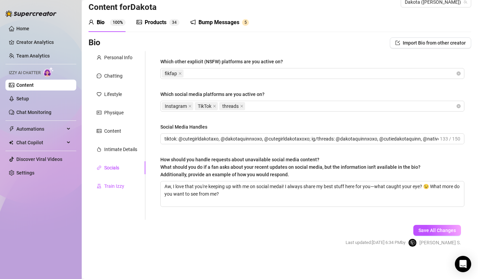
click at [116, 182] on div "Train Izzy" at bounding box center [114, 186] width 20 height 7
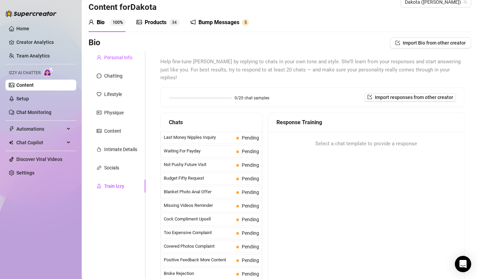
click at [126, 56] on div "Personal Info" at bounding box center [118, 57] width 28 height 7
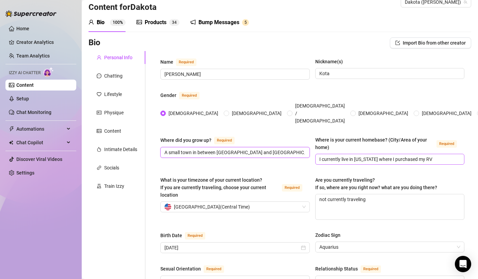
scroll to position [0, 58]
drag, startPoint x: 246, startPoint y: 142, endPoint x: 333, endPoint y: 144, distance: 87.2
click at [243, 144] on div "Where did you grow up? Required A small town in between [GEOGRAPHIC_DATA] and […" at bounding box center [312, 153] width 304 height 35
click at [243, 176] on div "What is your timezone of your current location? If you are currently traveling,…" at bounding box center [232, 187] width 145 height 22
click at [243, 182] on input "What is your timezone of your current location? If you are currently traveling,…" at bounding box center [232, 207] width 135 height 10
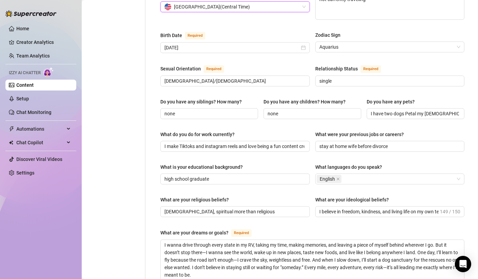
scroll to position [205, 0]
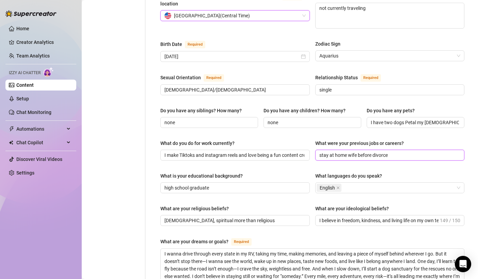
click at [243, 152] on input "stay at home wife before divorce" at bounding box center [389, 155] width 140 height 7
type input "none"
click at [243, 157] on div "Name Required [PERSON_NAME] Nickname(s) Kota Gender Required [DEMOGRAPHIC_DATA]…" at bounding box center [312, 159] width 304 height 587
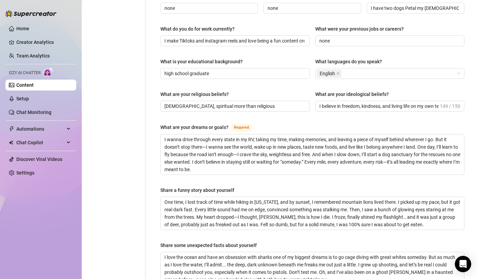
scroll to position [325, 0]
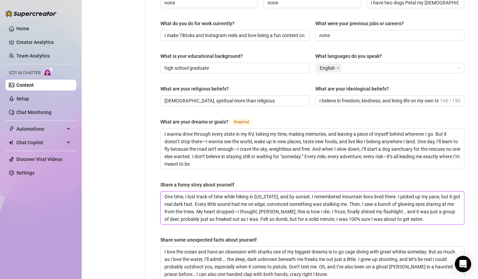
drag, startPoint x: 216, startPoint y: 189, endPoint x: 330, endPoint y: 203, distance: 114.9
click at [243, 182] on textarea "One time, I lost track of time while hiking in [US_STATE], and by sunset, I rem…" at bounding box center [312, 208] width 303 height 33
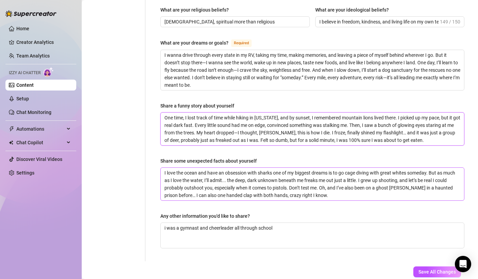
scroll to position [431, 0]
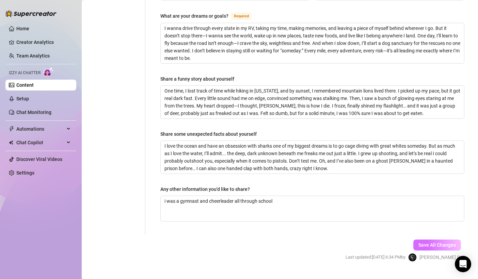
click at [243, 182] on button "Save All Changes" at bounding box center [437, 245] width 48 height 11
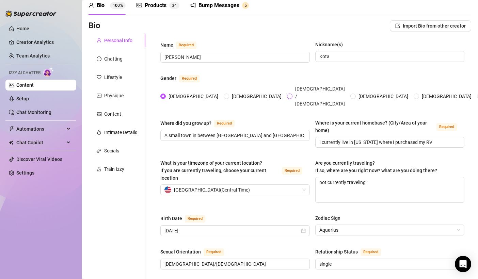
scroll to position [27, 0]
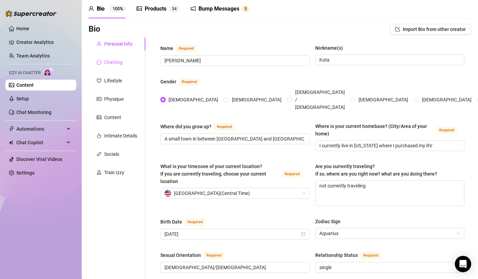
click at [127, 61] on div "Chatting" at bounding box center [117, 62] width 57 height 13
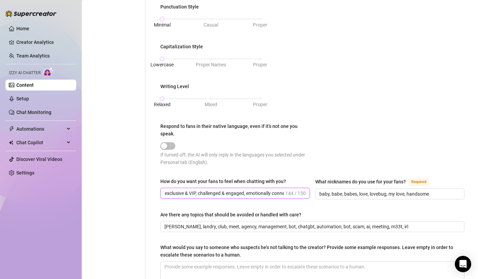
scroll to position [0, 199]
drag, startPoint x: 225, startPoint y: 189, endPoint x: 299, endPoint y: 196, distance: 73.9
click at [243, 182] on div "How do you want your fans to feel when chatting with you? Obsessed, desired, te…" at bounding box center [235, 189] width 150 height 22
click at [243, 182] on input "baby, babe, babes, love, lovebug, my love, handsome" at bounding box center [389, 193] width 140 height 7
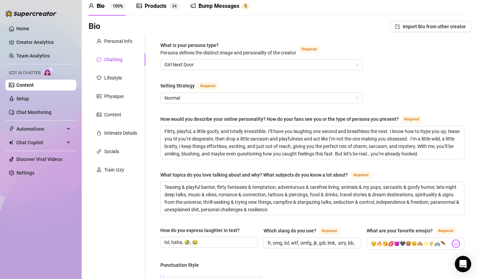
scroll to position [27, 0]
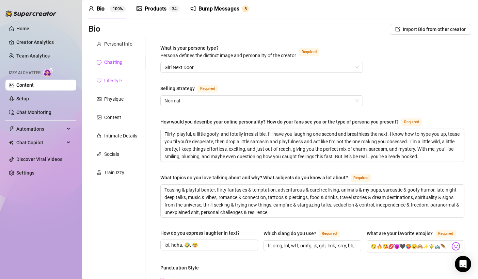
click at [115, 80] on div "Lifestyle" at bounding box center [113, 80] width 18 height 7
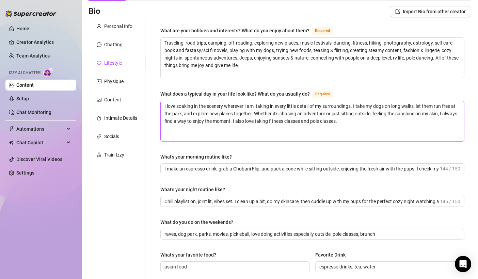
scroll to position [49, 0]
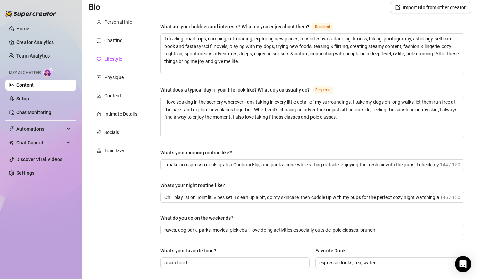
drag, startPoint x: 290, startPoint y: 155, endPoint x: 425, endPoint y: 144, distance: 136.0
click at [243, 144] on div "What are your hobbies and interests? What do you enjoy about them? Required Tra…" at bounding box center [312, 244] width 304 height 445
drag, startPoint x: 374, startPoint y: 163, endPoint x: 454, endPoint y: 156, distance: 80.0
click at [243, 156] on div "What's your morning routine like? I make an espresso drink, grab a Chobani Flip…" at bounding box center [312, 159] width 304 height 21
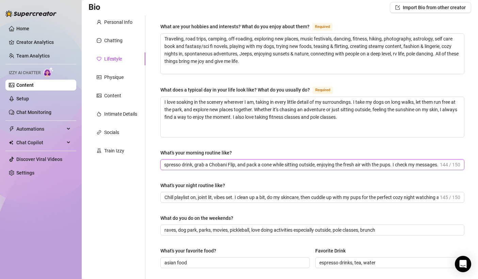
click at [243, 162] on input "I make an espresso drink, grab a Chobani Flip, and pack a cone while sitting ou…" at bounding box center [302, 164] width 274 height 7
drag, startPoint x: 408, startPoint y: 162, endPoint x: 454, endPoint y: 158, distance: 46.1
click at [243, 159] on span "I make an espresso drink, grab a Chobani Flip, and pack a cone while sitting ou…" at bounding box center [312, 164] width 304 height 11
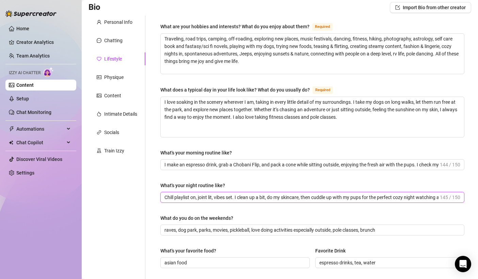
scroll to position [0, 20]
drag, startPoint x: 303, startPoint y: 198, endPoint x: 449, endPoint y: 193, distance: 146.5
click at [243, 182] on span "Chill playlist on, joint lit, vibes set. I clean up a bit, do my skincare, then…" at bounding box center [312, 197] width 304 height 11
click at [243, 182] on input "Chill playlist on, joint lit, vibes set. I clean up a bit, do my skincare, then…" at bounding box center [302, 197] width 274 height 7
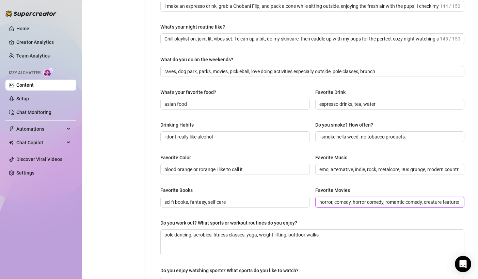
scroll to position [0, 4]
drag, startPoint x: 340, startPoint y: 200, endPoint x: 410, endPoint y: 220, distance: 73.4
click at [243, 182] on html "Home Creator Analytics Team Analytics Izzy AI Chatter Content Setup Chat Monito…" at bounding box center [239, 139] width 478 height 279
click at [243, 182] on div "Do you work out? What sports or workout routines do you enjoy?" at bounding box center [312, 224] width 304 height 10
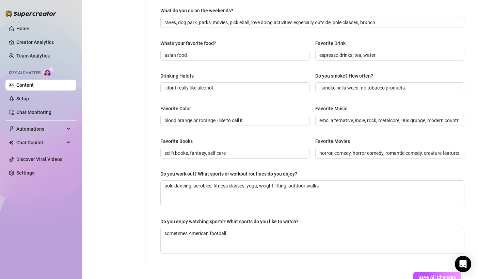
scroll to position [257, 0]
click at [243, 182] on textarea "pole dancing, aerobics, fitness classes, yoga, weight lifting, outdoor walks" at bounding box center [312, 193] width 303 height 25
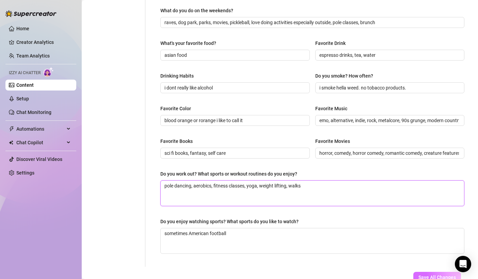
type textarea "pole dancing, aerobics, fitness classes, yoga, weight lifting, walks"
click at [243, 182] on span "Save All Changes" at bounding box center [437, 277] width 37 height 5
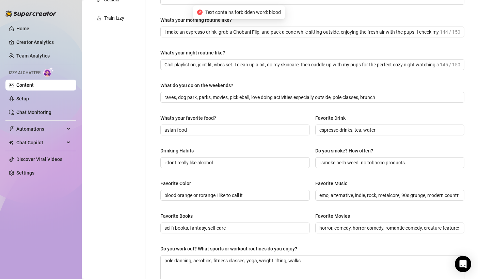
scroll to position [183, 0]
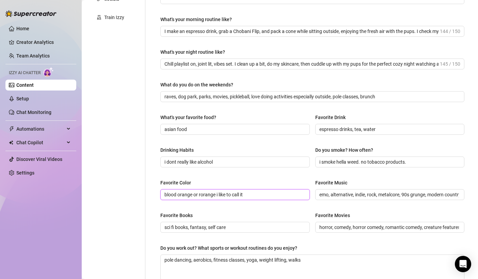
click at [171, 182] on input "blood orange or rorange i like to call it" at bounding box center [235, 194] width 140 height 7
drag, startPoint x: 186, startPoint y: 194, endPoint x: 124, endPoint y: 193, distance: 62.0
click at [124, 182] on div "Personal Info Chatting Lifestyle Physique Content Intimate Details Socials Trai…" at bounding box center [280, 111] width 383 height 459
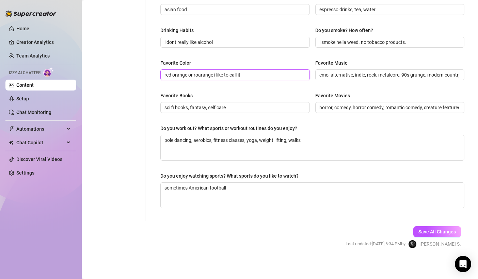
type input "red orange or roarange i like to call it"
click at [243, 182] on div "Save All Changes Last updated: [DATE] 6:34 PM by [PERSON_NAME] S." at bounding box center [403, 237] width 136 height 32
click at [243, 182] on span "Save All Changes" at bounding box center [437, 231] width 37 height 5
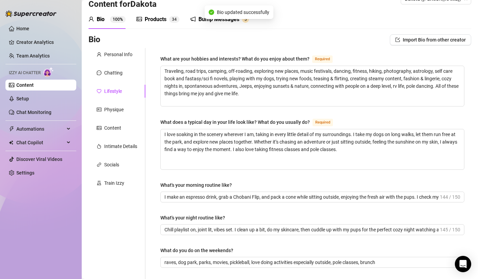
scroll to position [0, 0]
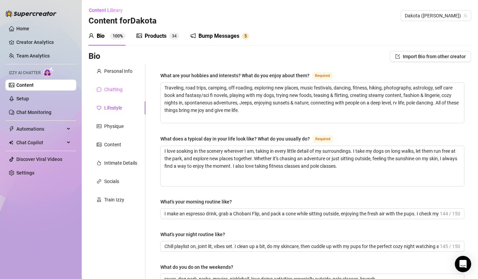
click at [96, 91] on div "Chatting" at bounding box center [117, 89] width 57 height 13
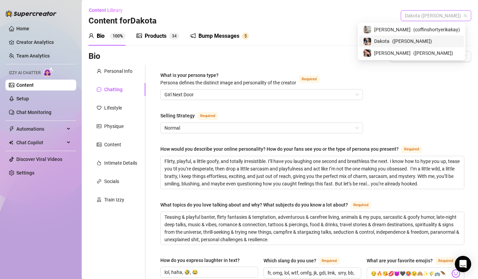
click at [243, 16] on span "Dakota ([PERSON_NAME])" at bounding box center [436, 16] width 62 height 10
click at [243, 53] on span "[PERSON_NAME]" at bounding box center [392, 52] width 36 height 7
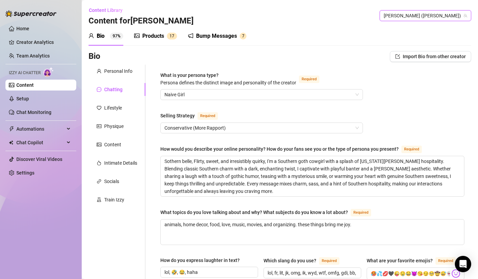
click at [243, 18] on span "[PERSON_NAME] ([PERSON_NAME])" at bounding box center [425, 16] width 83 height 10
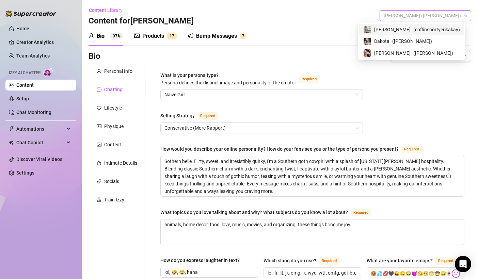
click at [243, 29] on span "( coffinshortyerikakay )" at bounding box center [436, 29] width 47 height 7
